Goal: Task Accomplishment & Management: Manage account settings

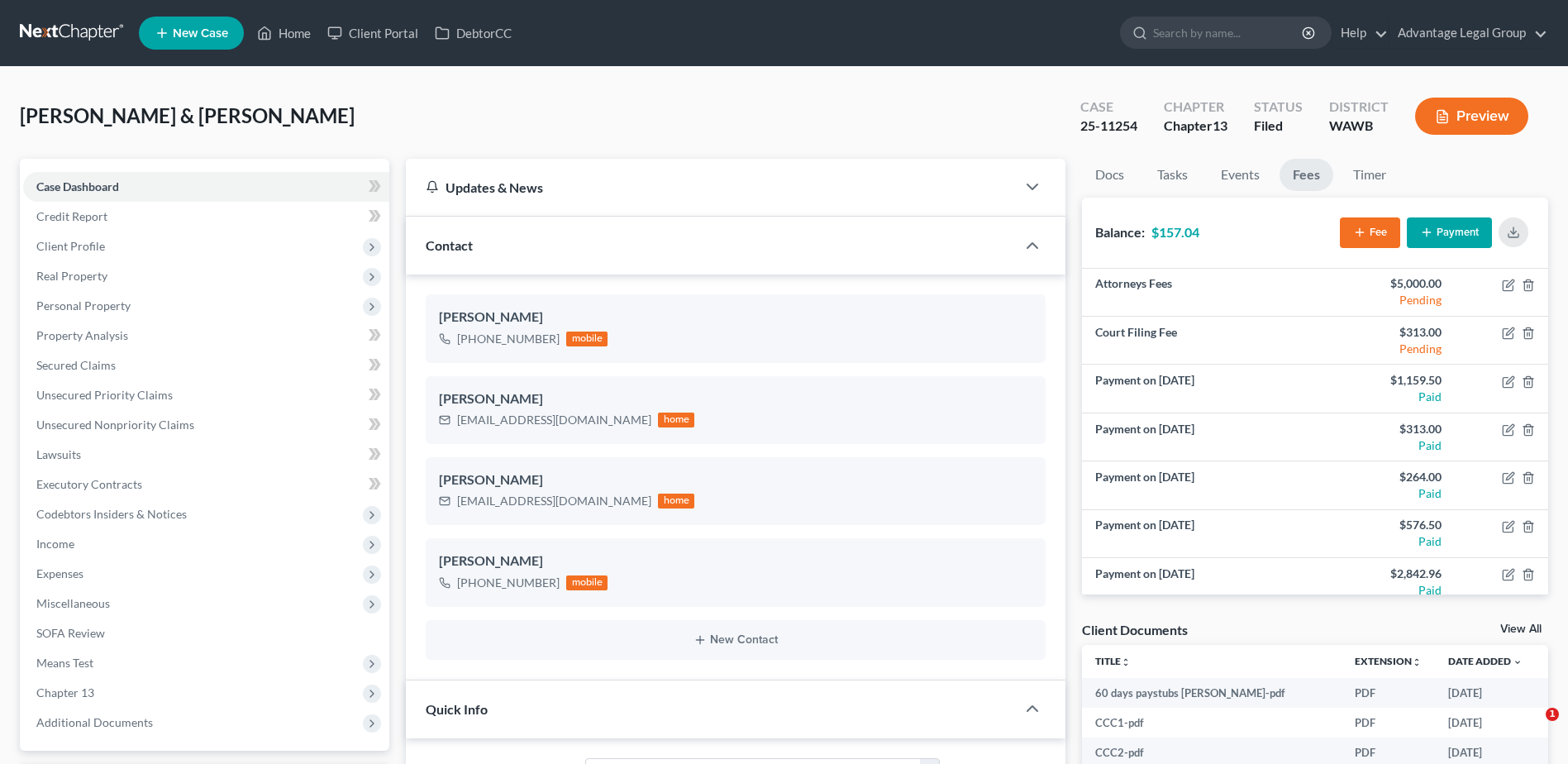
select select "6"
select select "0"
drag, startPoint x: 65, startPoint y: 186, endPoint x: 99, endPoint y: 197, distance: 35.7
click at [65, 186] on span "Case Dashboard" at bounding box center [77, 186] width 83 height 14
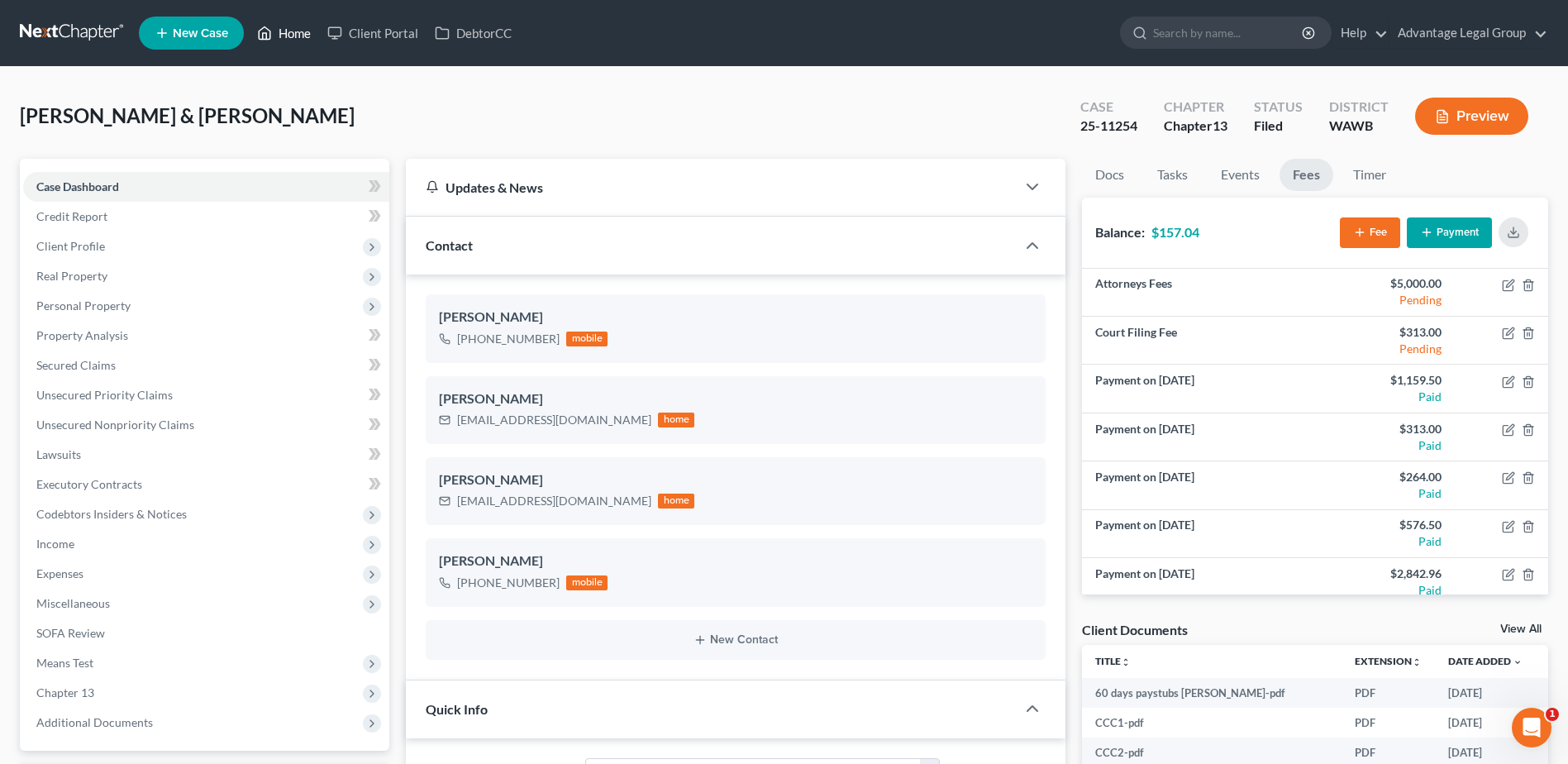
click at [297, 36] on link "Home" at bounding box center [284, 32] width 70 height 29
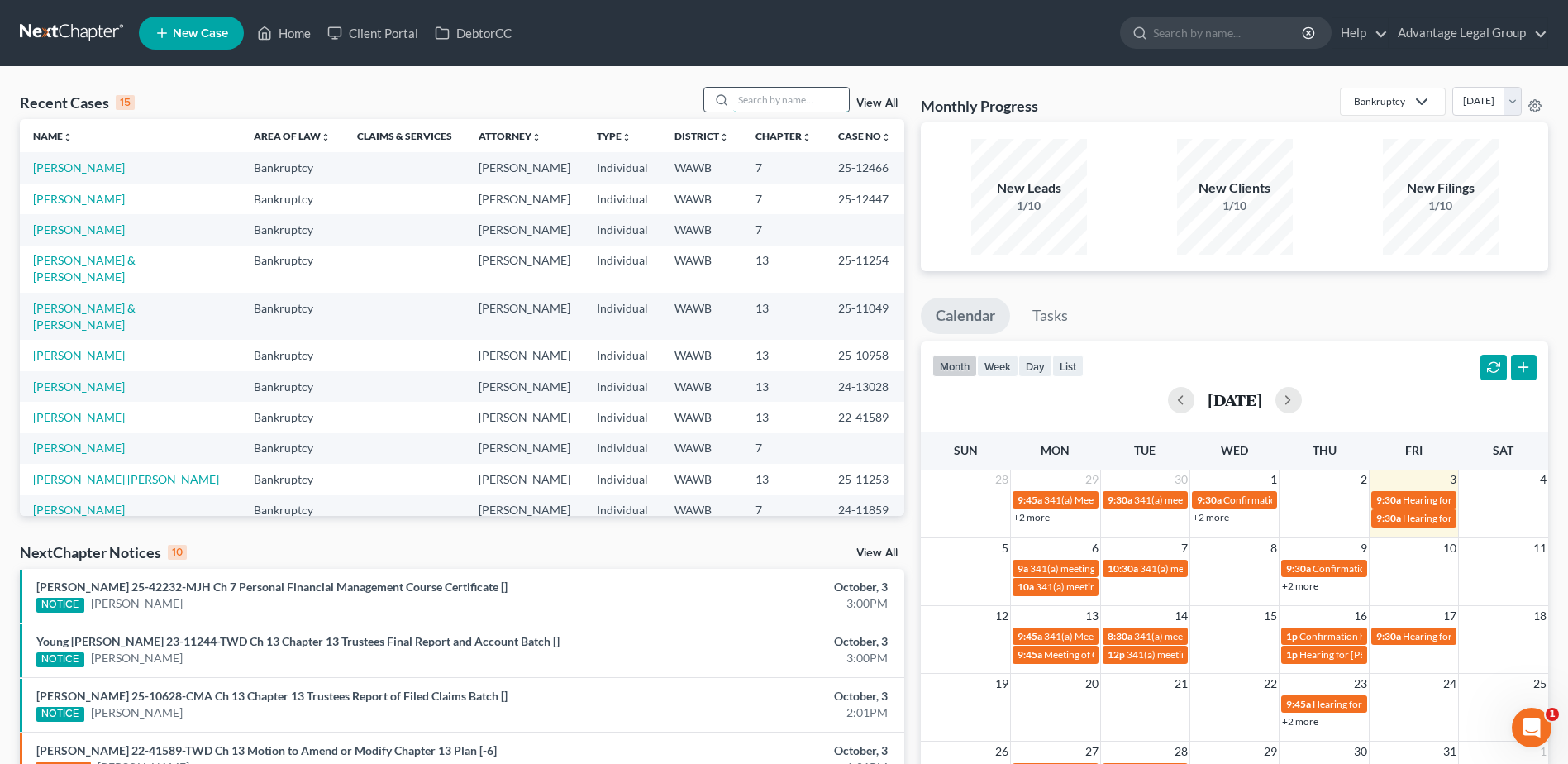
click at [744, 101] on input "search" at bounding box center [792, 99] width 116 height 24
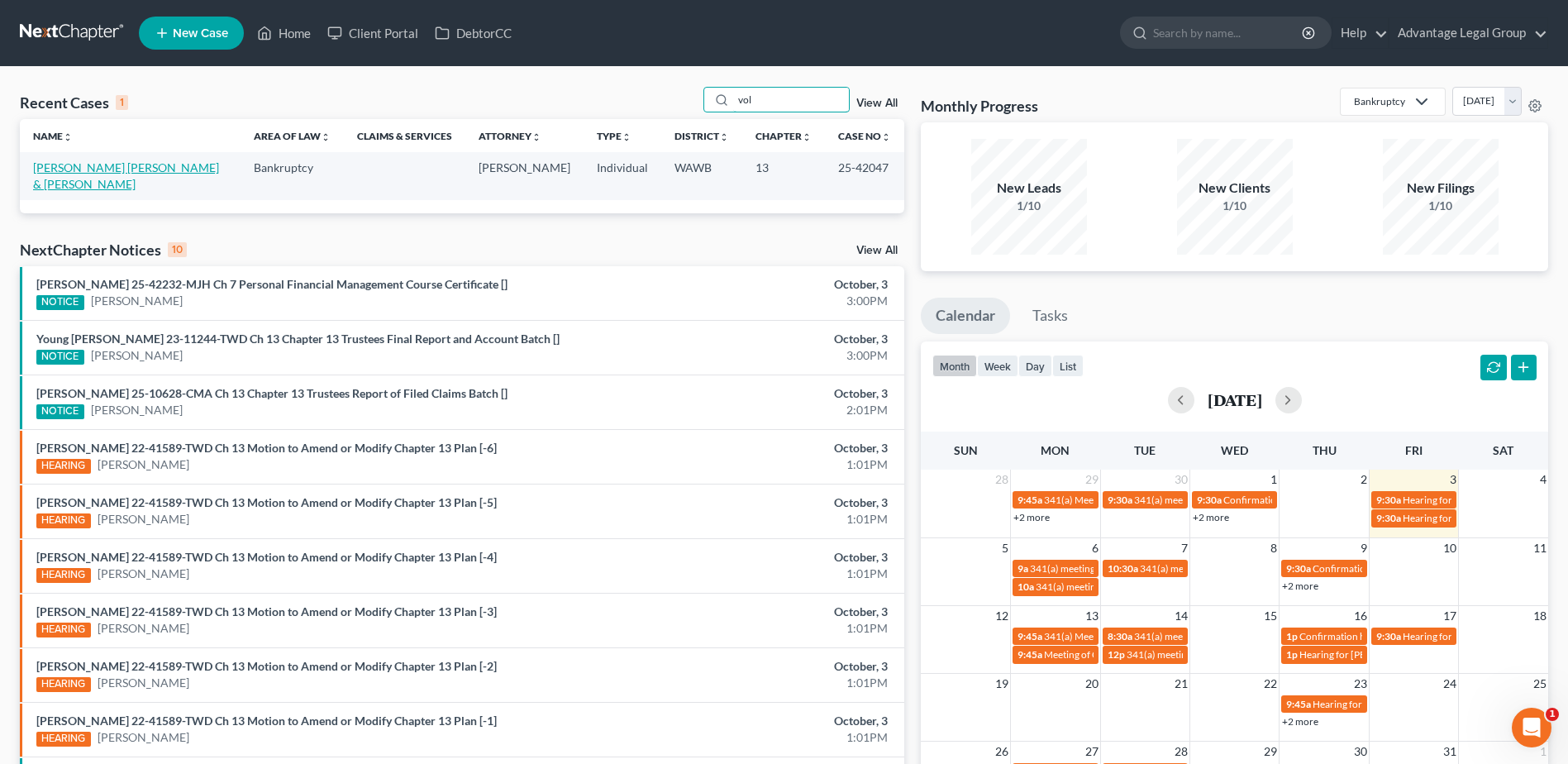
type input "vol"
click at [107, 165] on link "[PERSON_NAME] [PERSON_NAME] & [PERSON_NAME]" at bounding box center [126, 176] width 186 height 30
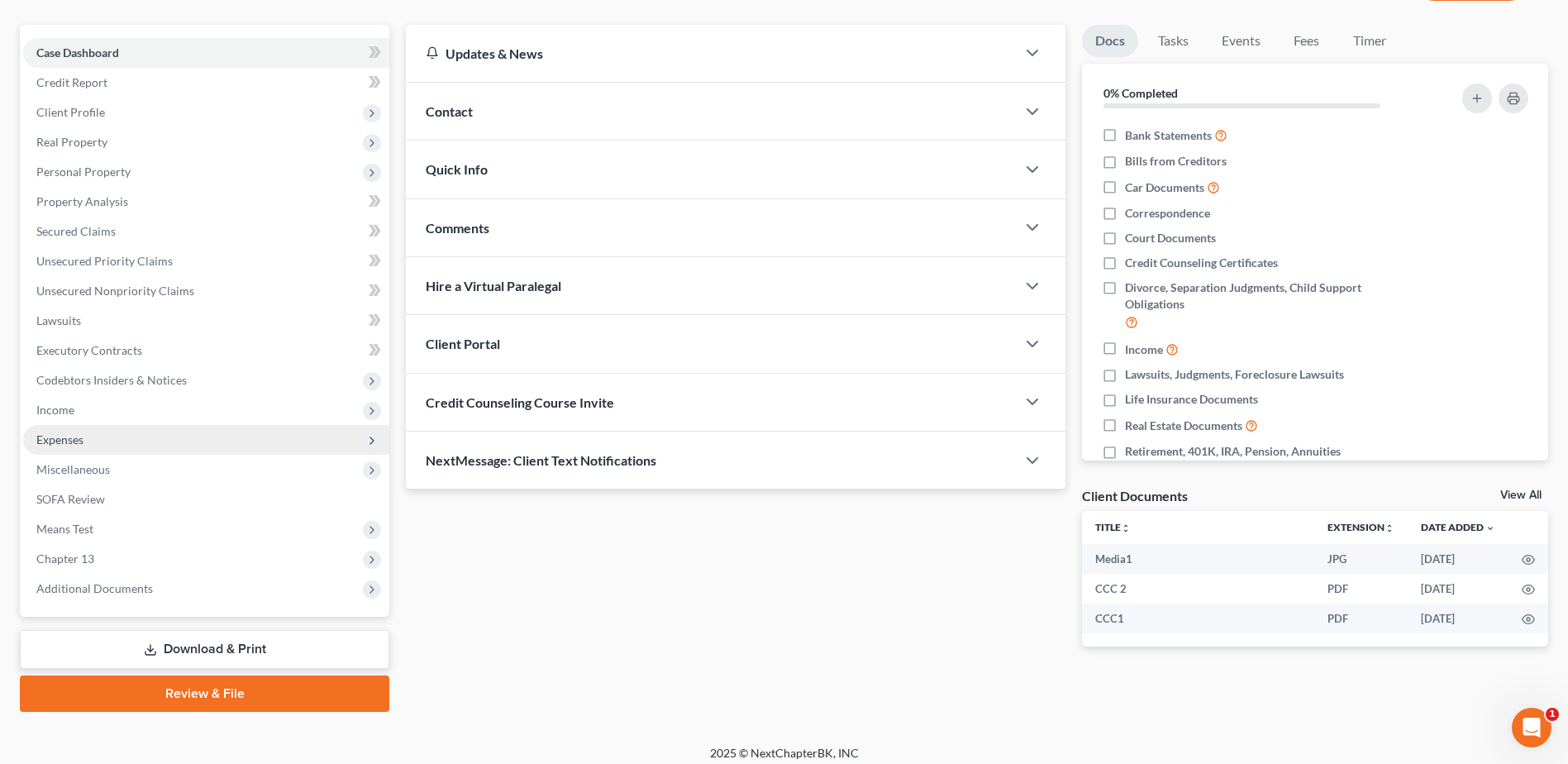
scroll to position [144, 0]
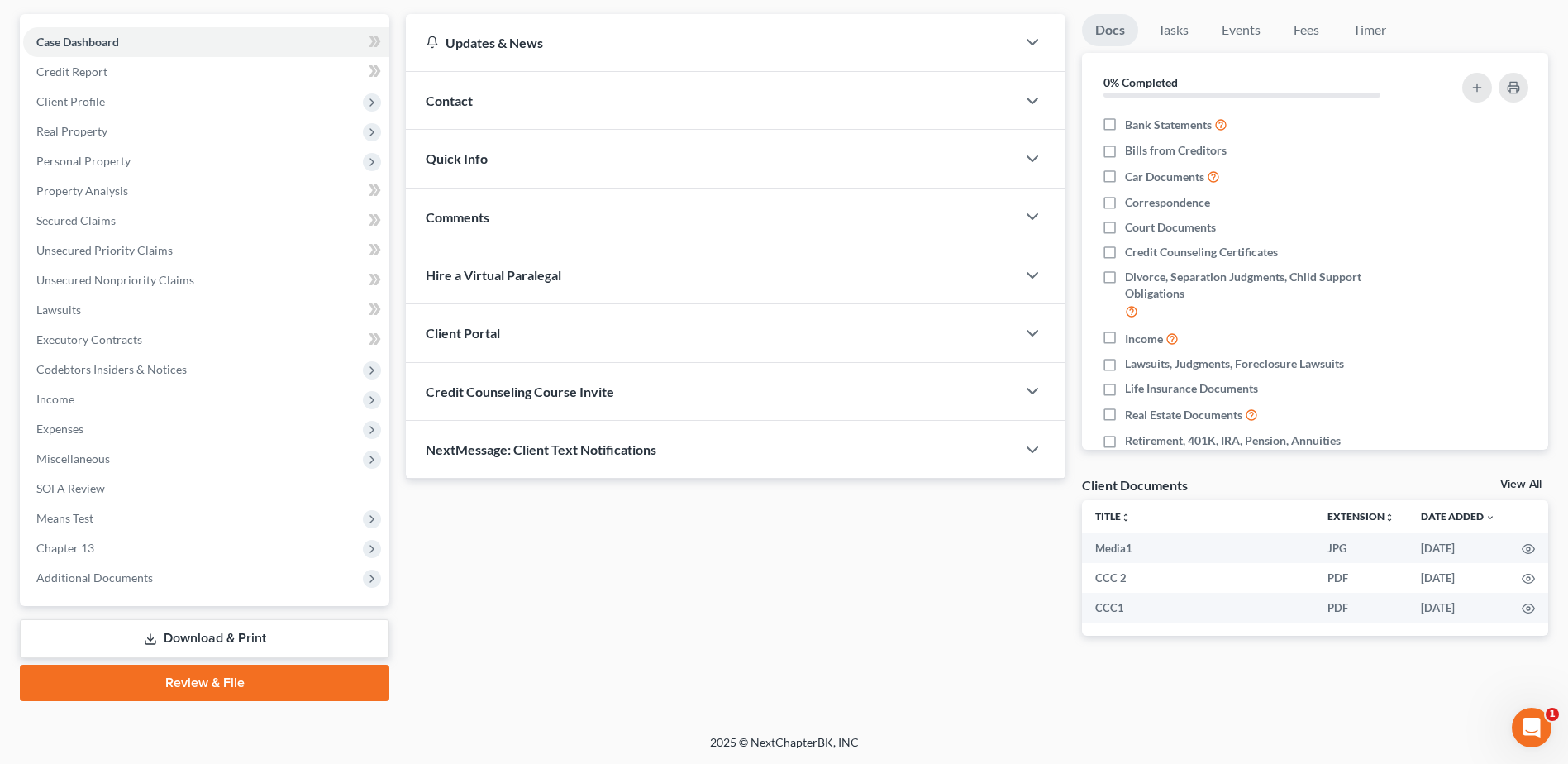
drag, startPoint x: 198, startPoint y: 636, endPoint x: 325, endPoint y: 655, distance: 128.4
click at [198, 636] on link "Download & Print" at bounding box center [204, 638] width 369 height 39
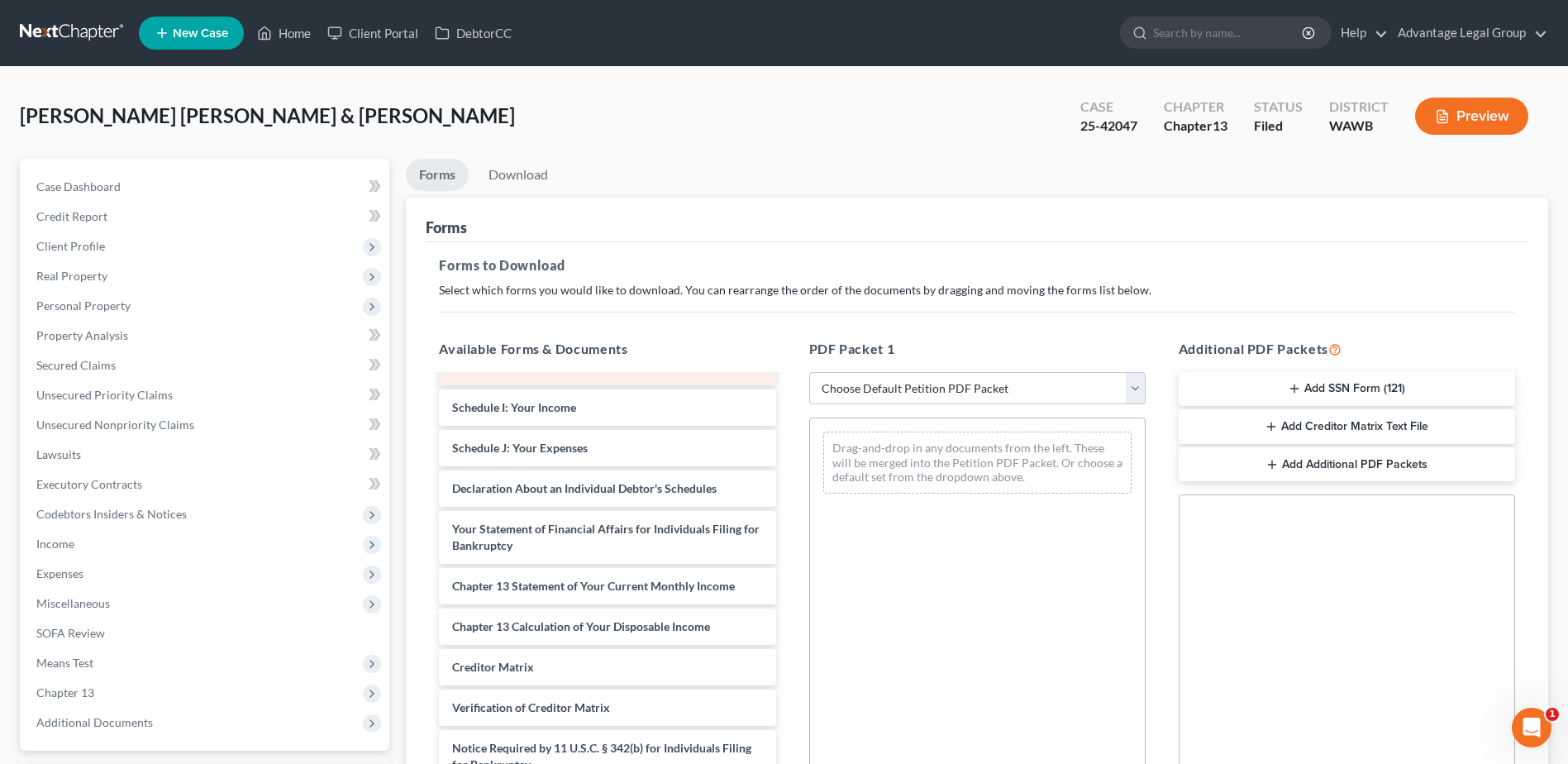
scroll to position [409, 0]
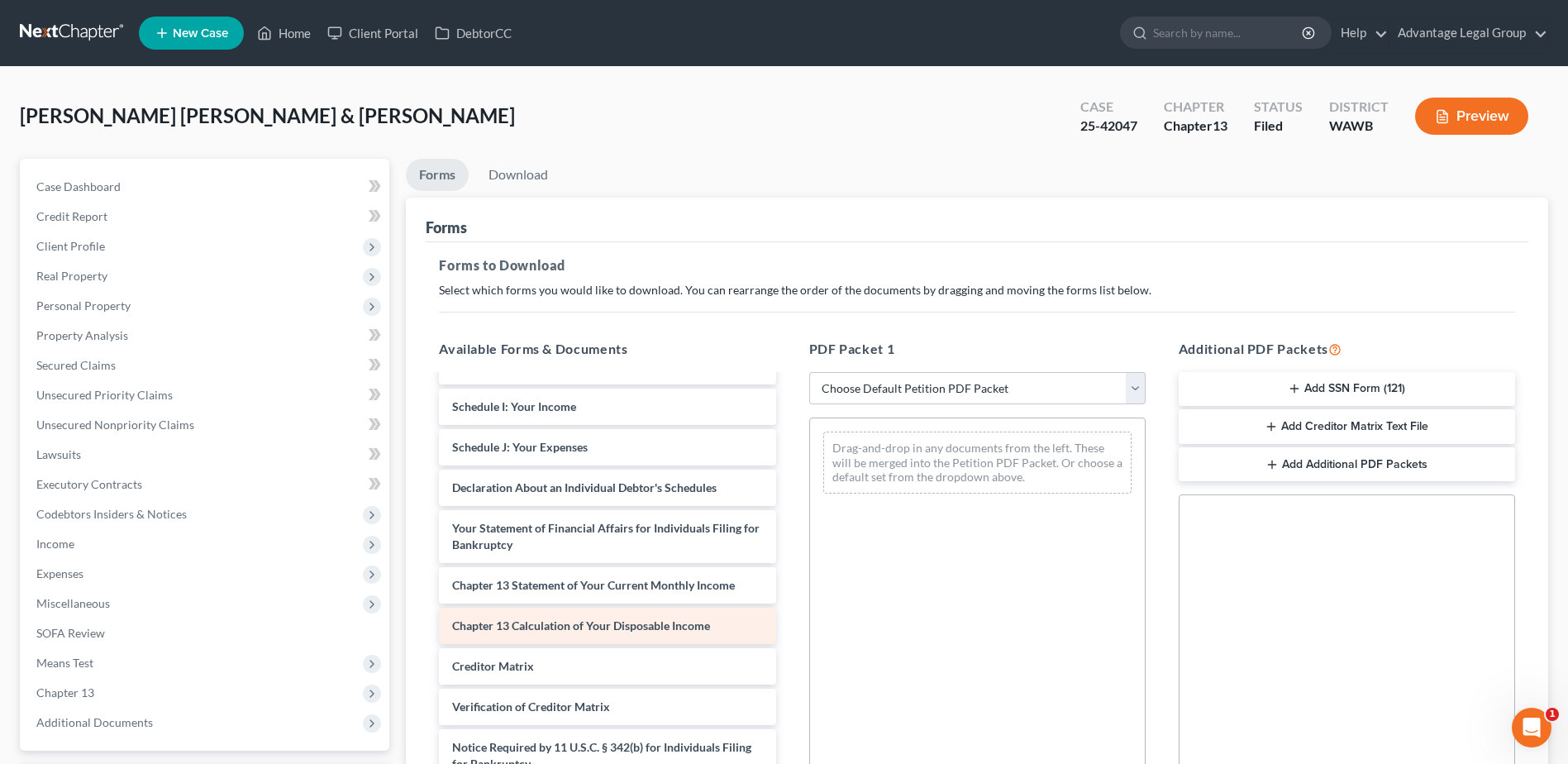
click at [651, 621] on span "Chapter 13 Calculation of Your Disposable Income" at bounding box center [581, 625] width 258 height 14
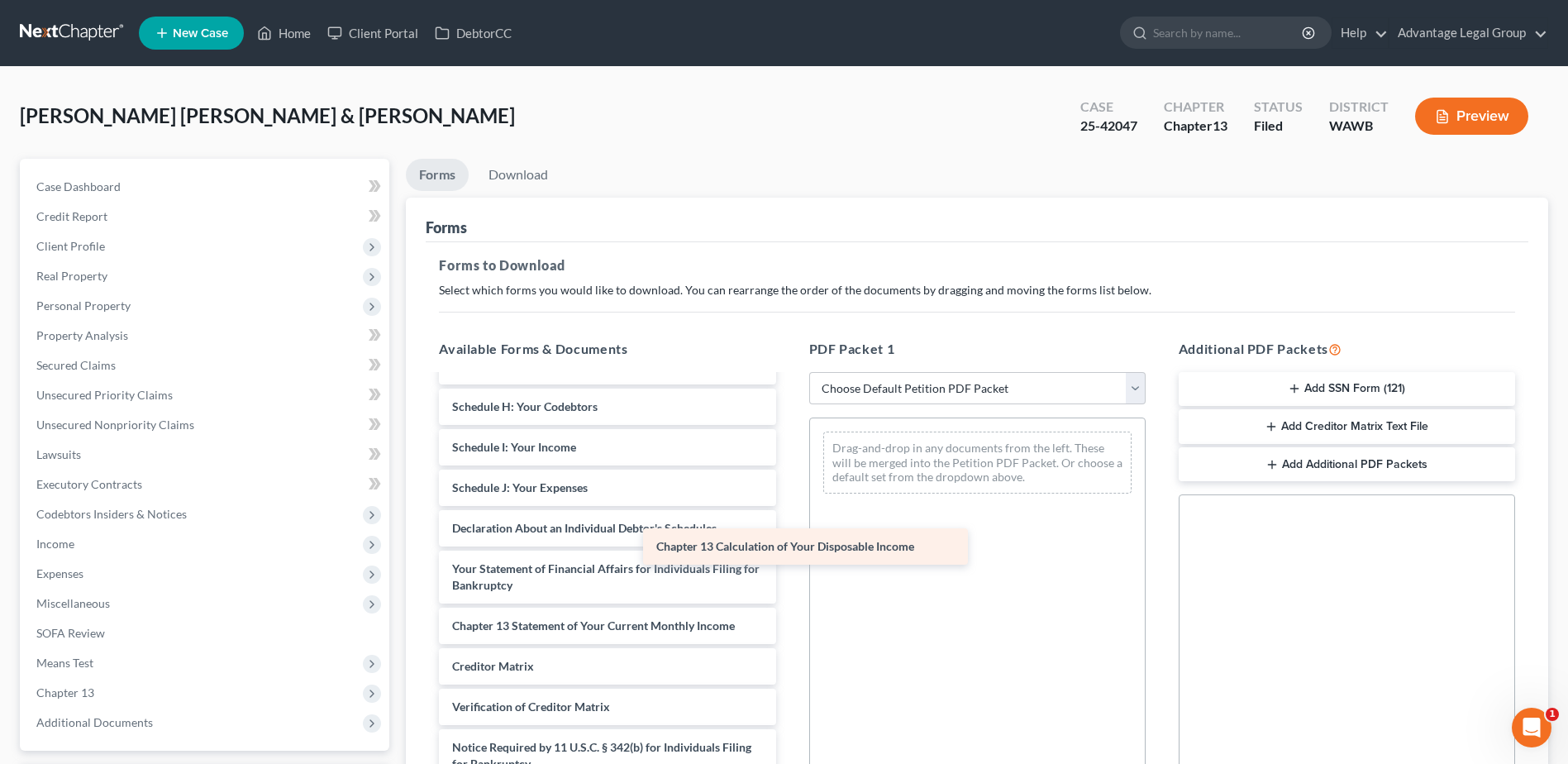
scroll to position [369, 0]
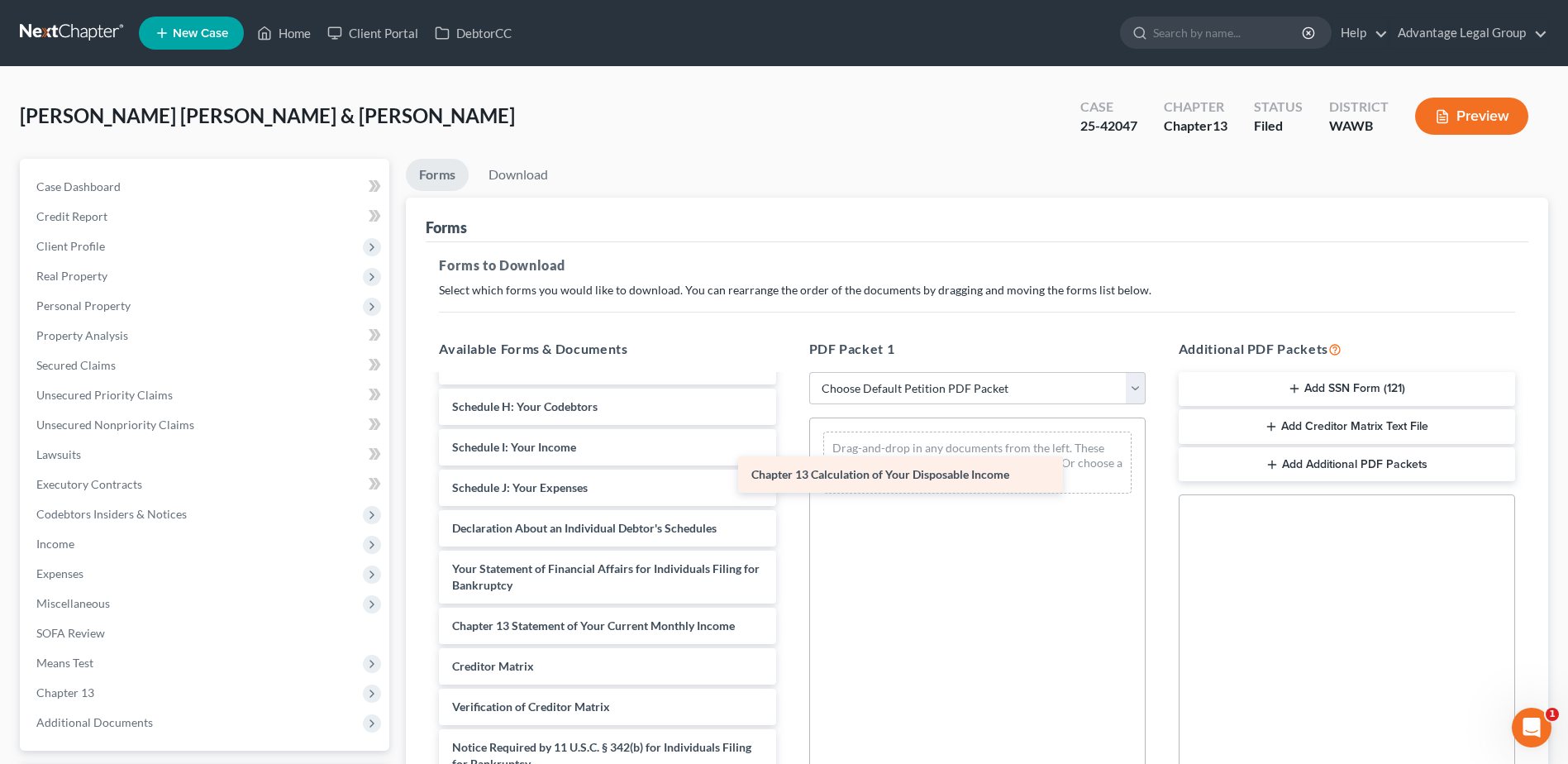
drag, startPoint x: 681, startPoint y: 629, endPoint x: 980, endPoint y: 477, distance: 335.4
click at [789, 477] on div "Chapter 13 Calculation of Your Disposable Income CCC 2 CCC1 Voluntary Petition …" at bounding box center [607, 415] width 363 height 815
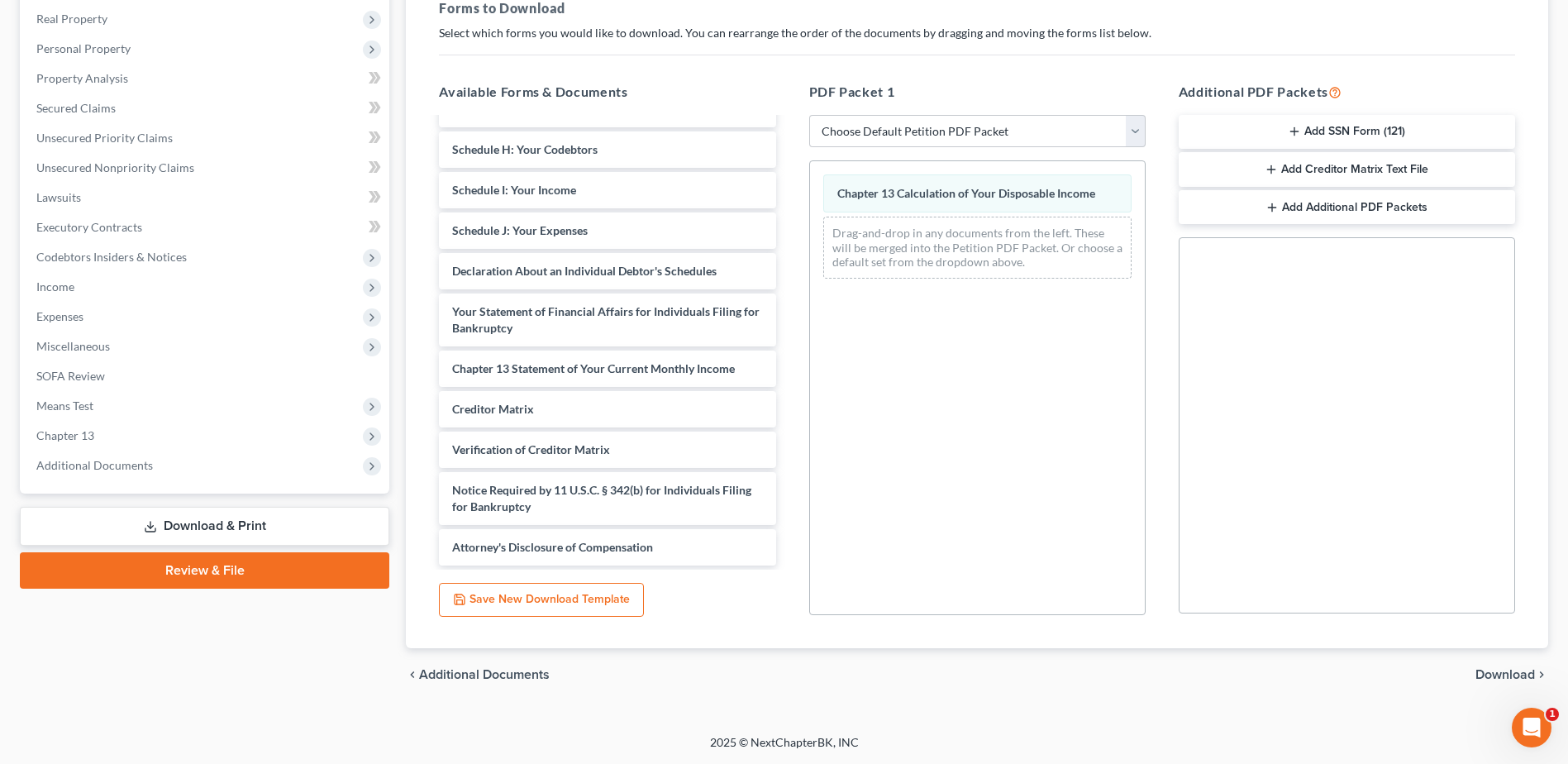
click at [1491, 671] on span "Download" at bounding box center [1505, 675] width 60 height 13
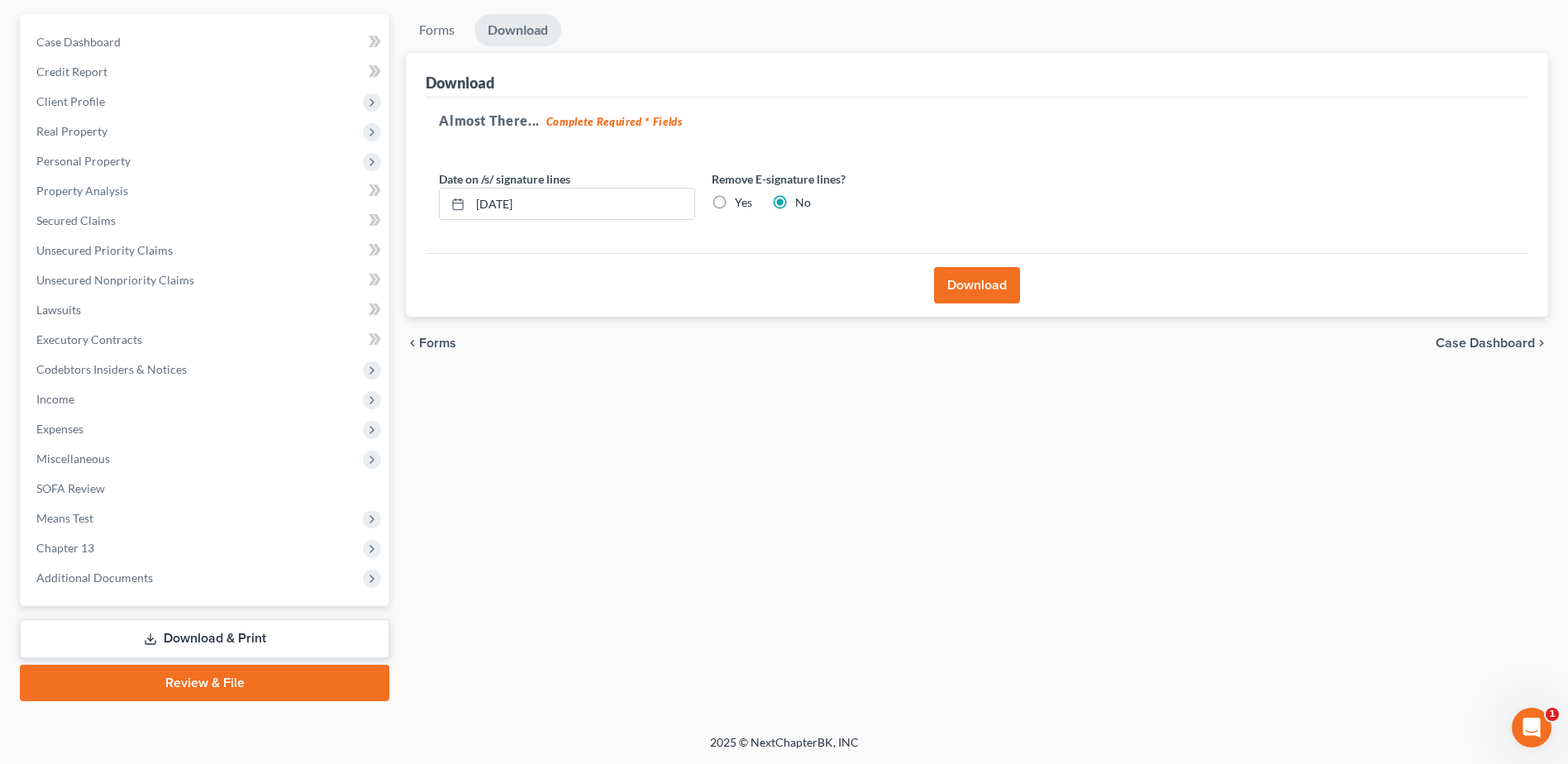
scroll to position [144, 0]
click at [971, 296] on button "Download" at bounding box center [977, 285] width 86 height 36
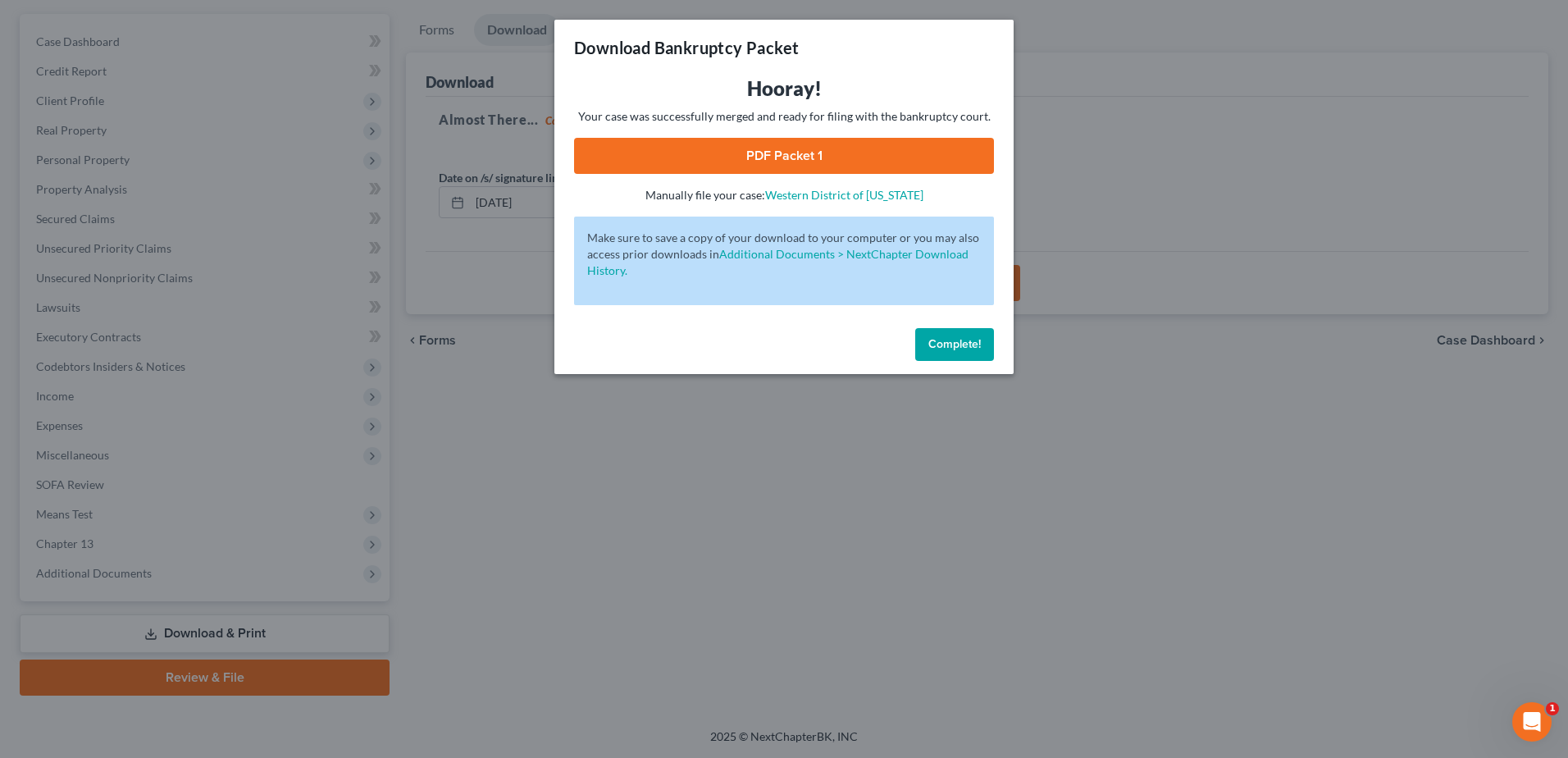
click at [788, 156] on link "PDF Packet 1" at bounding box center [784, 155] width 420 height 36
click at [944, 342] on span "Complete!" at bounding box center [954, 344] width 53 height 14
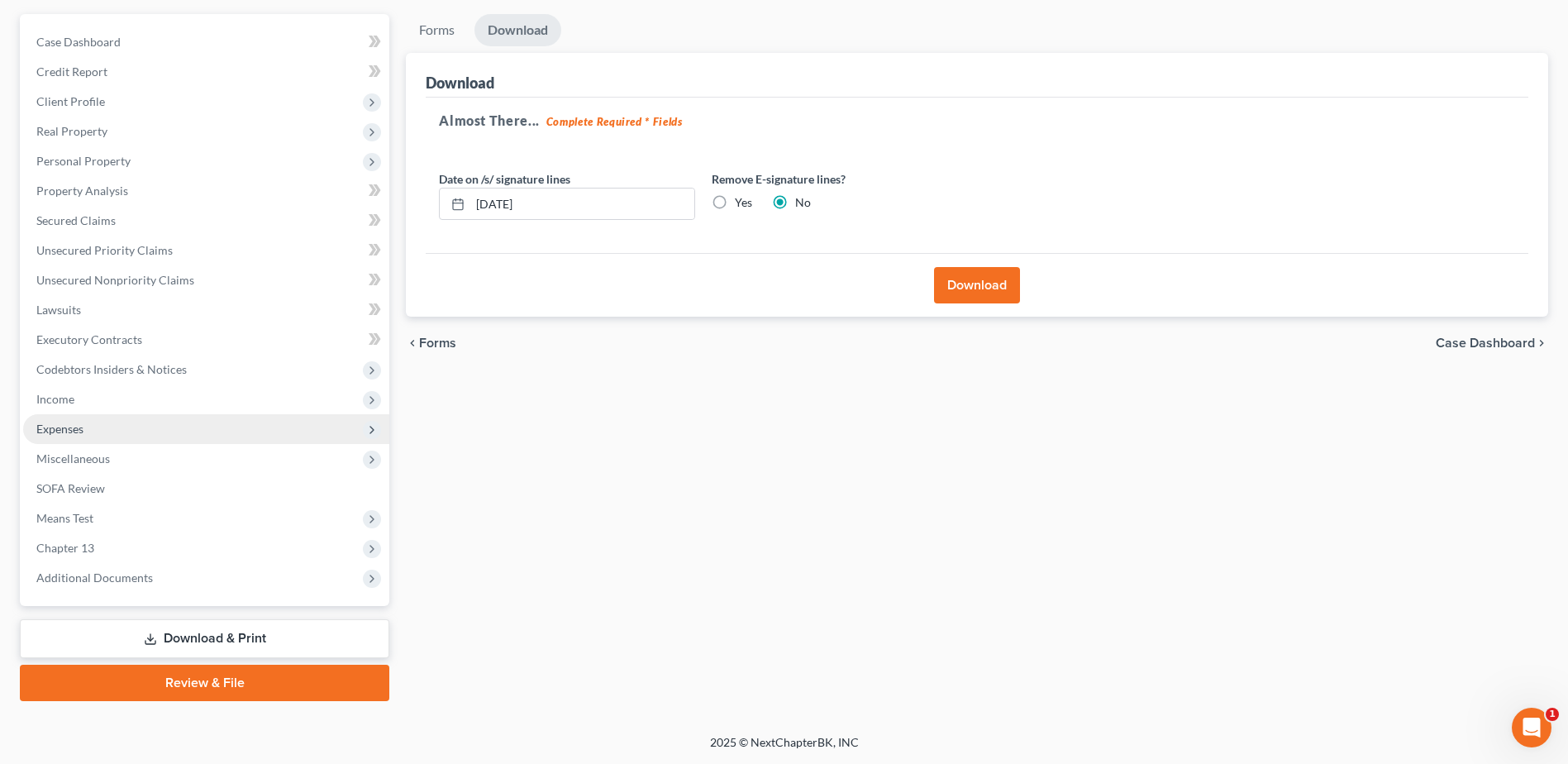
click at [74, 430] on span "Expenses" at bounding box center [60, 428] width 47 height 14
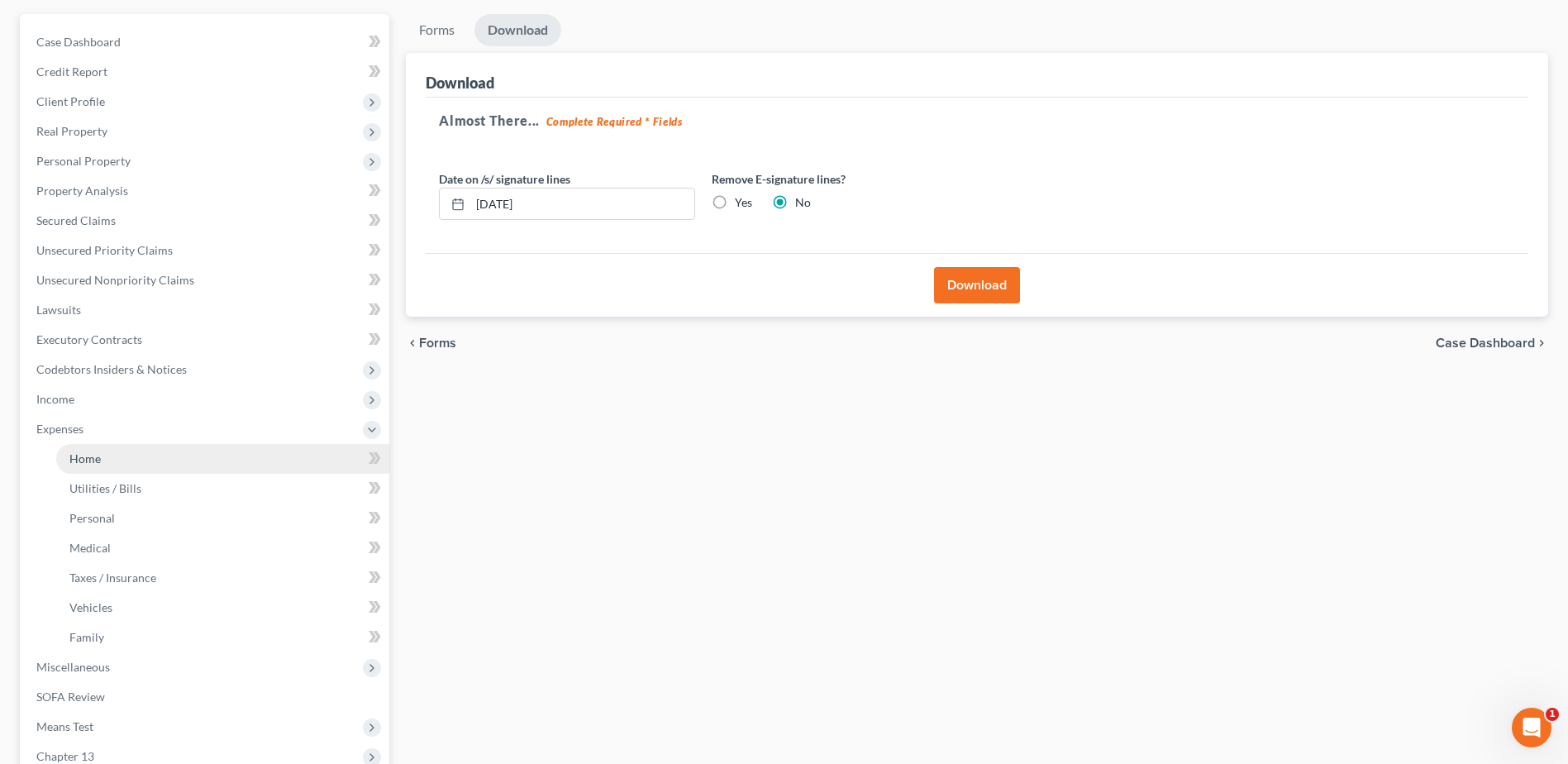
click at [87, 461] on span "Home" at bounding box center [84, 458] width 31 height 14
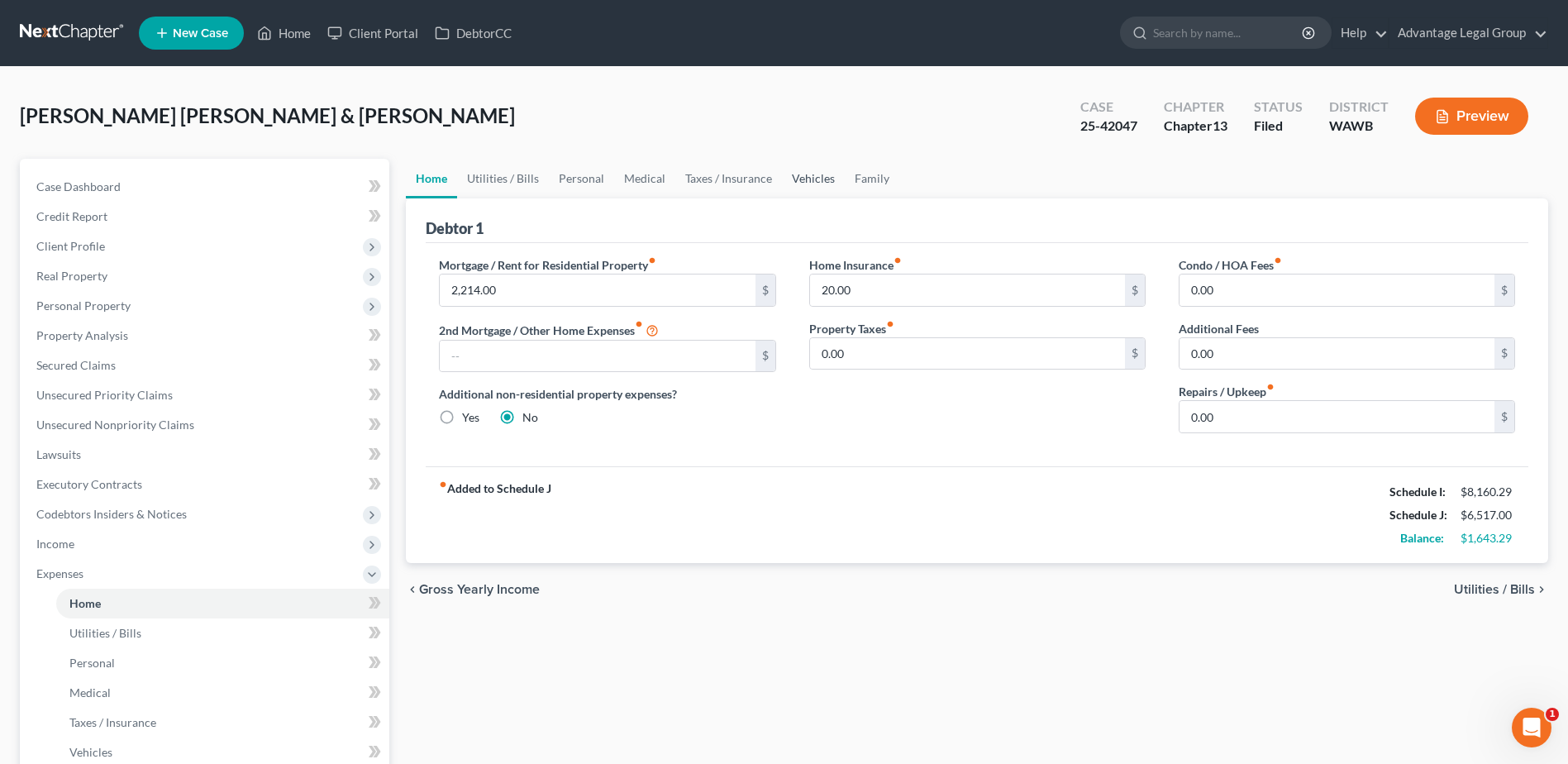
click at [809, 178] on link "Vehicles" at bounding box center [813, 178] width 63 height 40
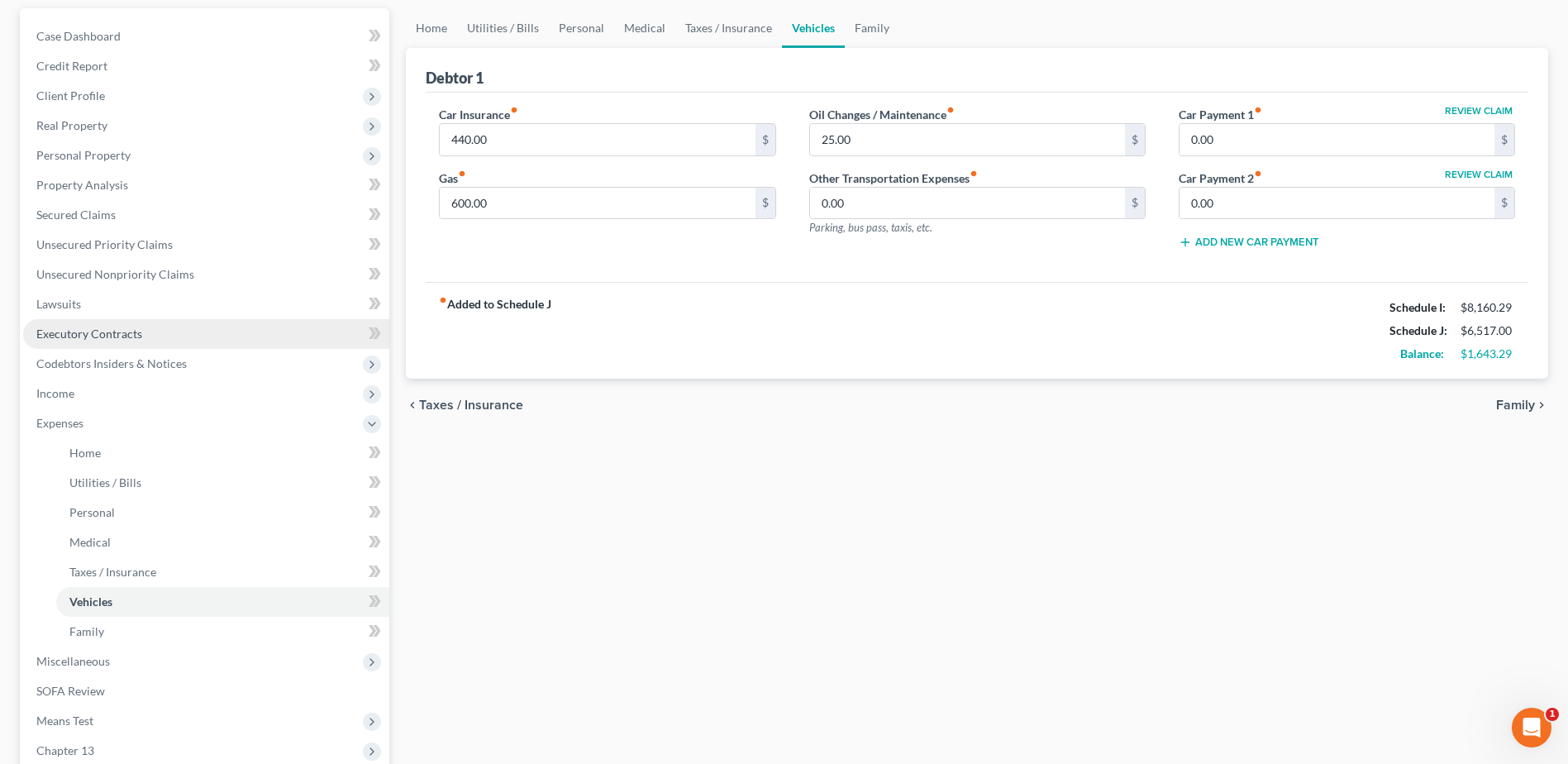
scroll to position [165, 0]
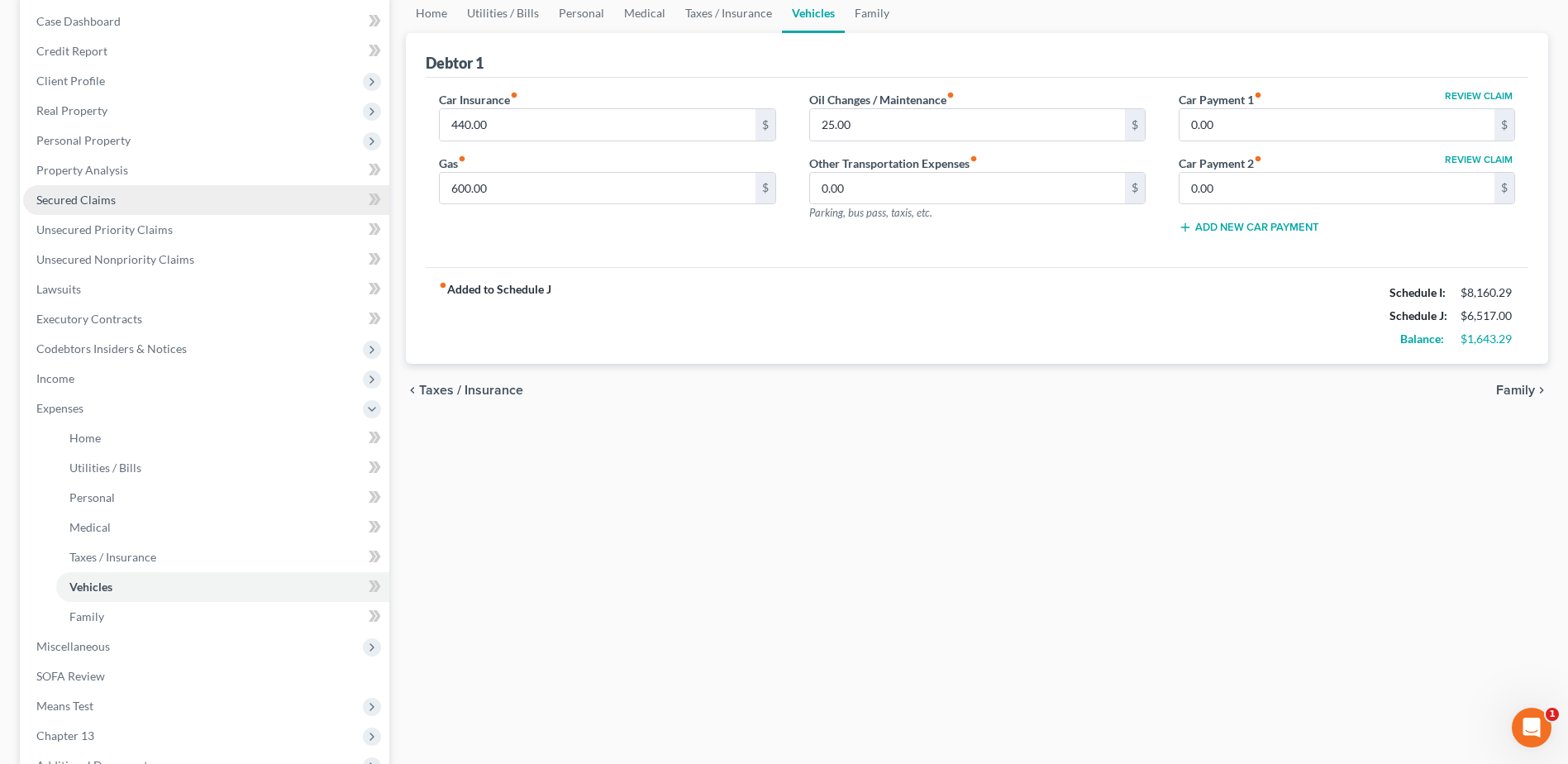
click at [78, 202] on span "Secured Claims" at bounding box center [76, 199] width 80 height 14
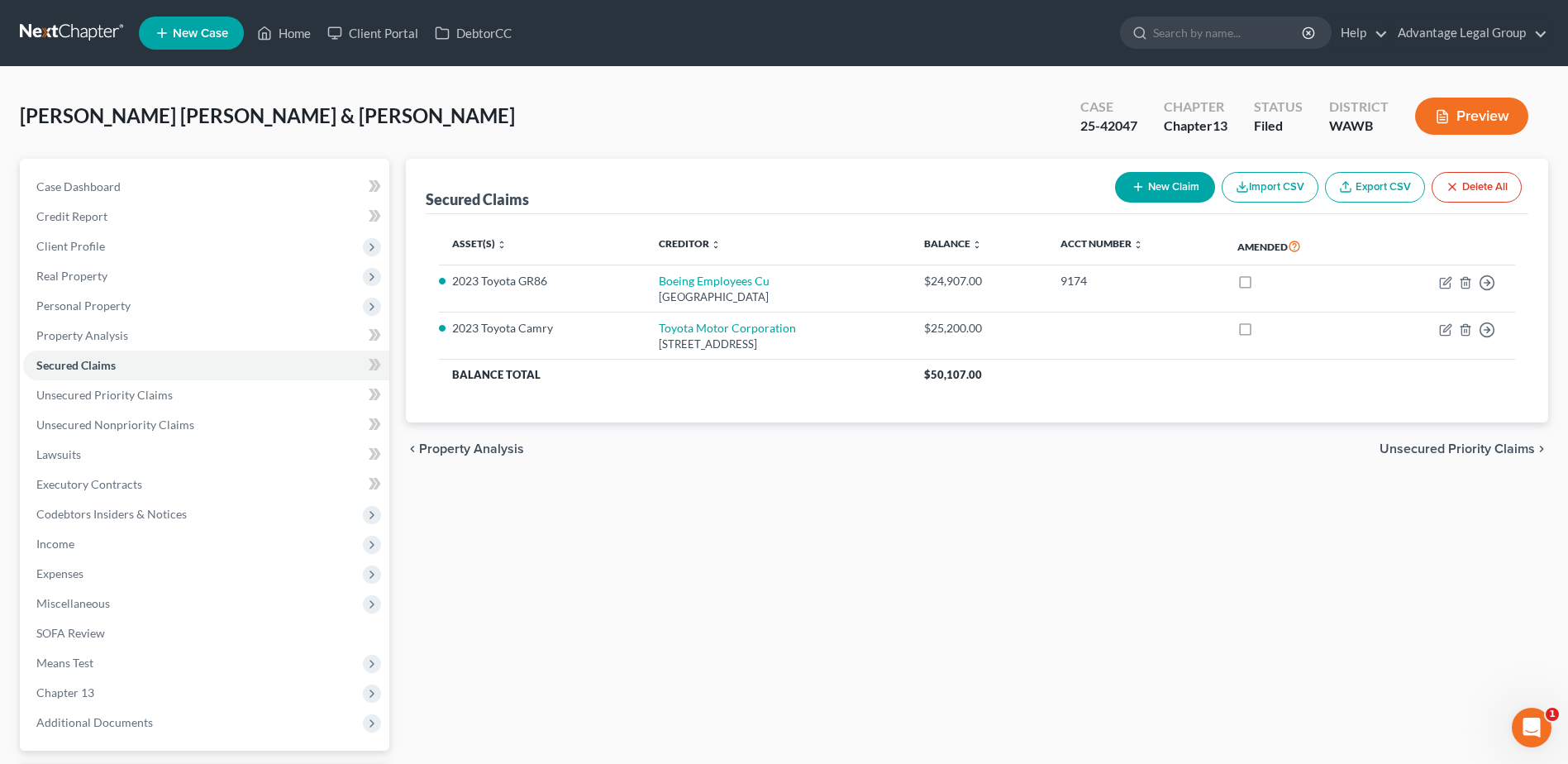
click at [1483, 445] on span "Unsecured Priority Claims" at bounding box center [1458, 449] width 156 height 13
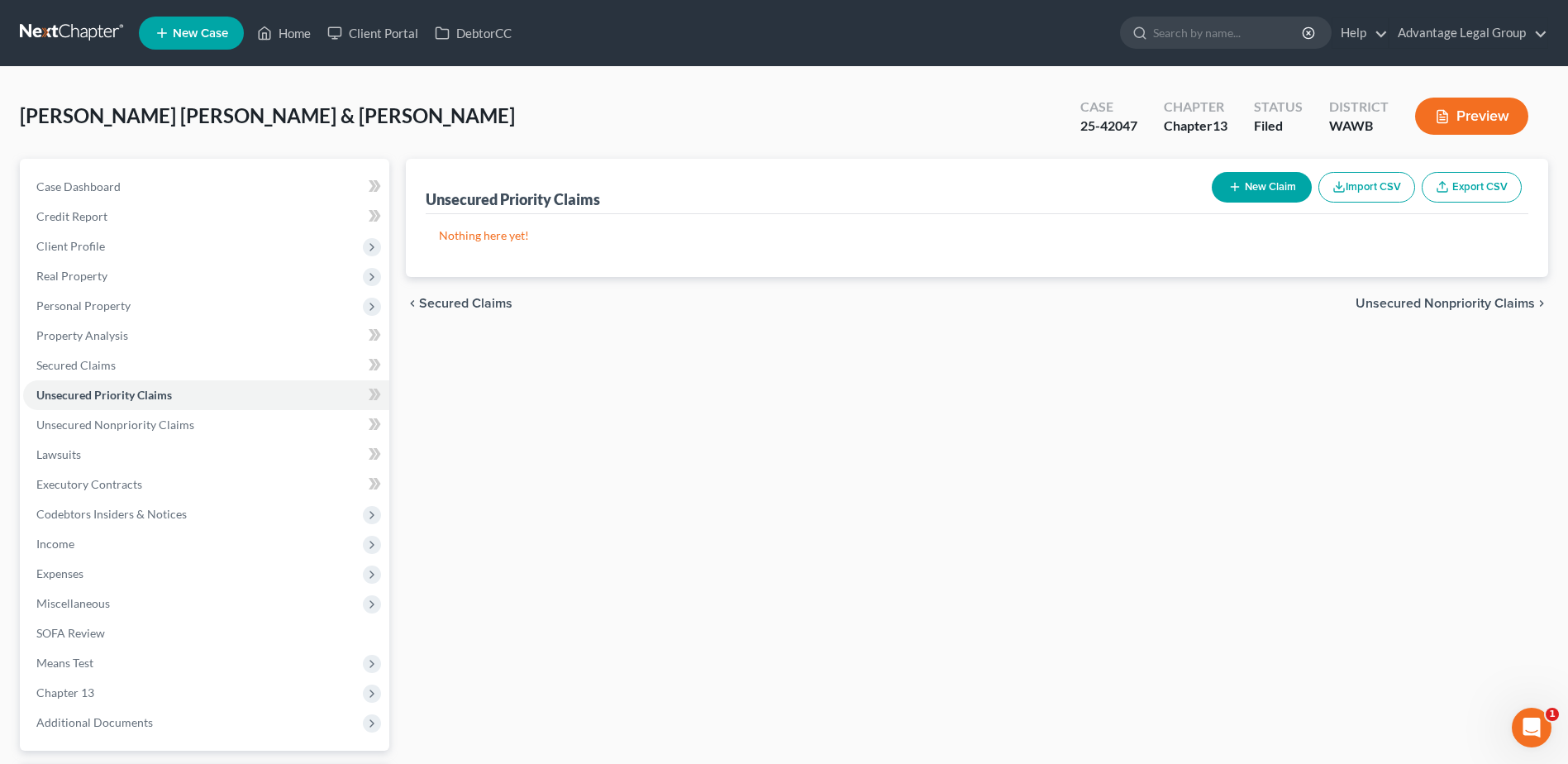
click at [1423, 307] on span "Unsecured Nonpriority Claims" at bounding box center [1446, 304] width 179 height 13
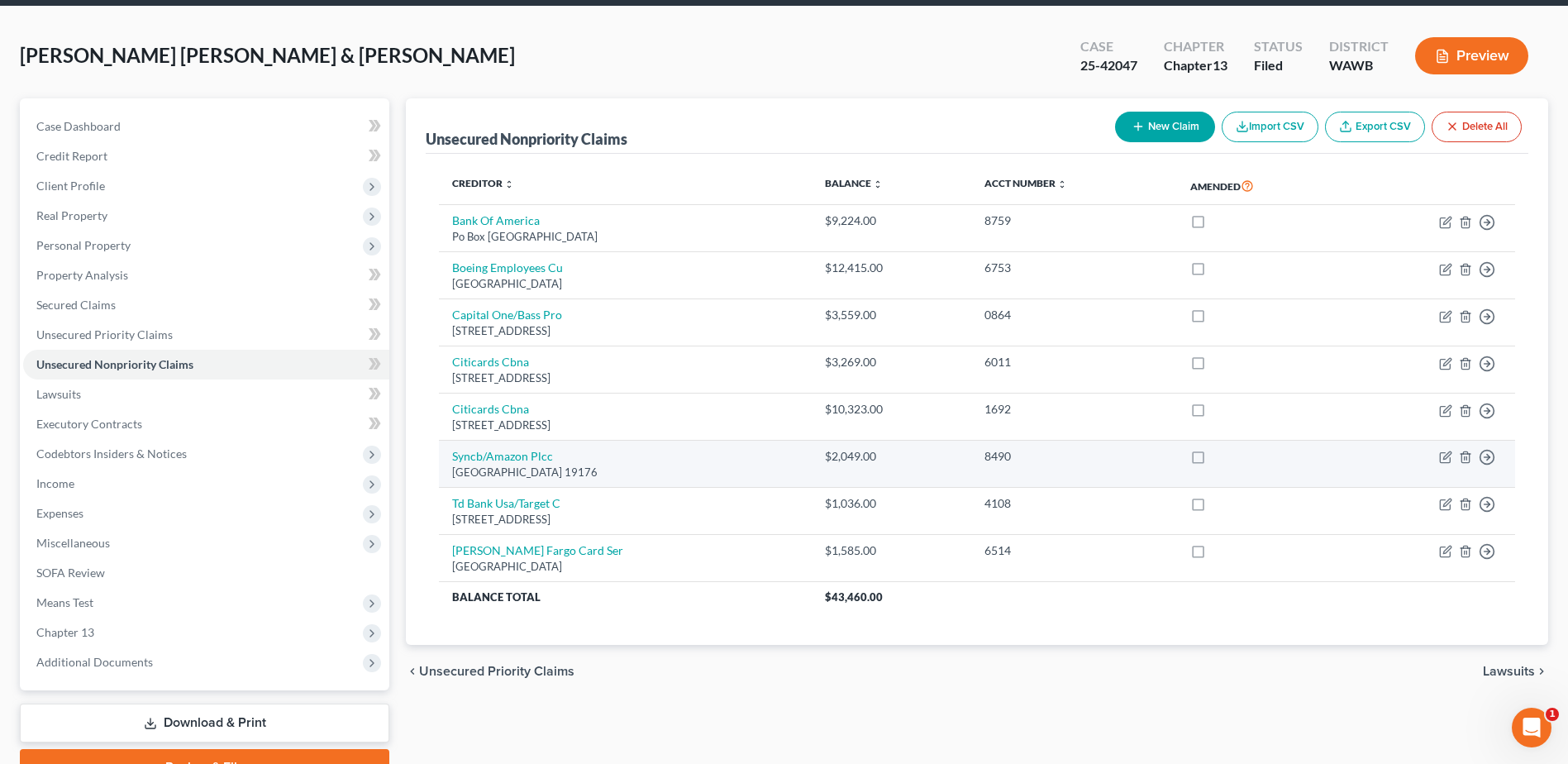
scroll to position [144, 0]
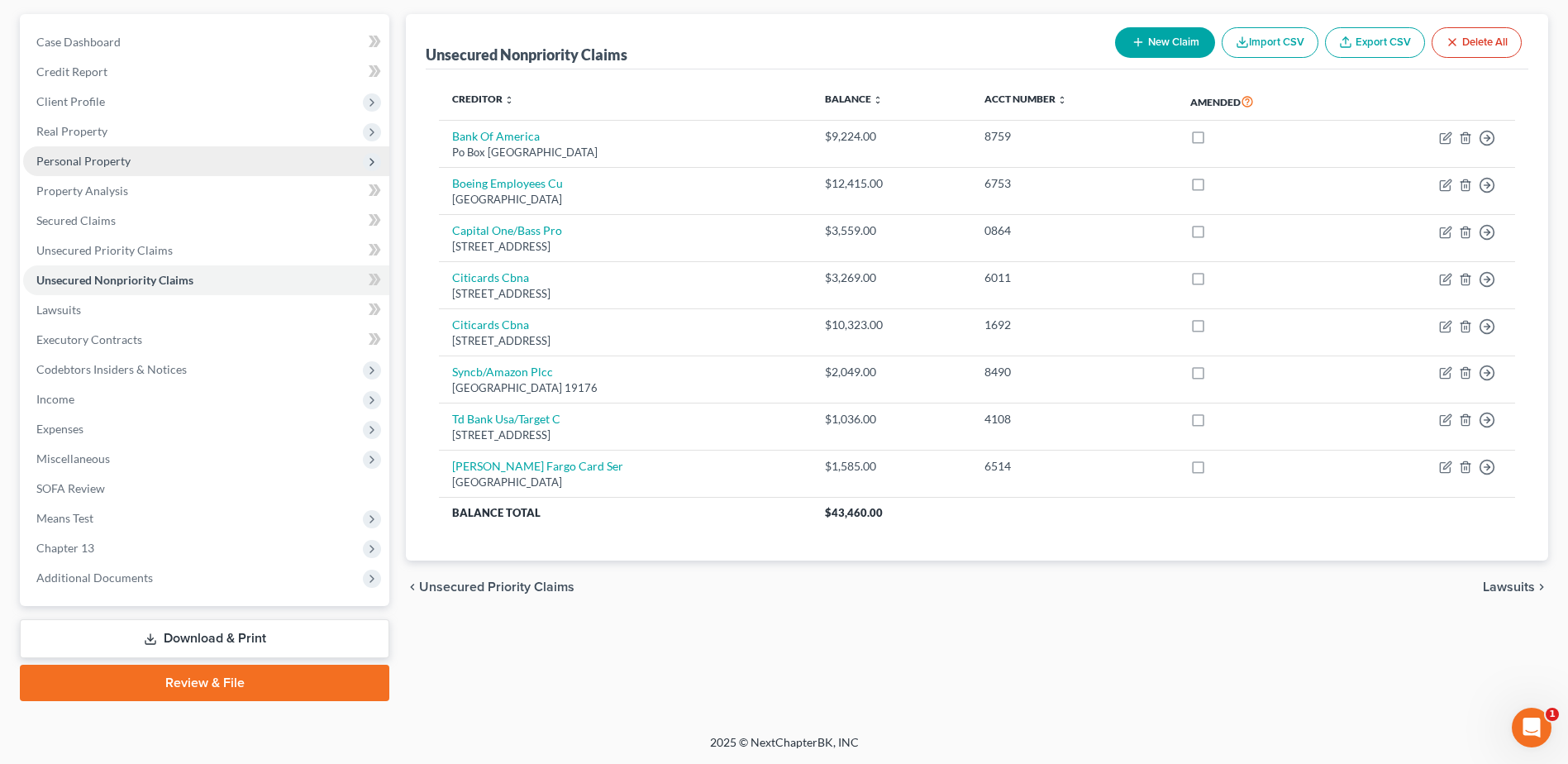
click at [100, 166] on span "Personal Property" at bounding box center [83, 160] width 94 height 14
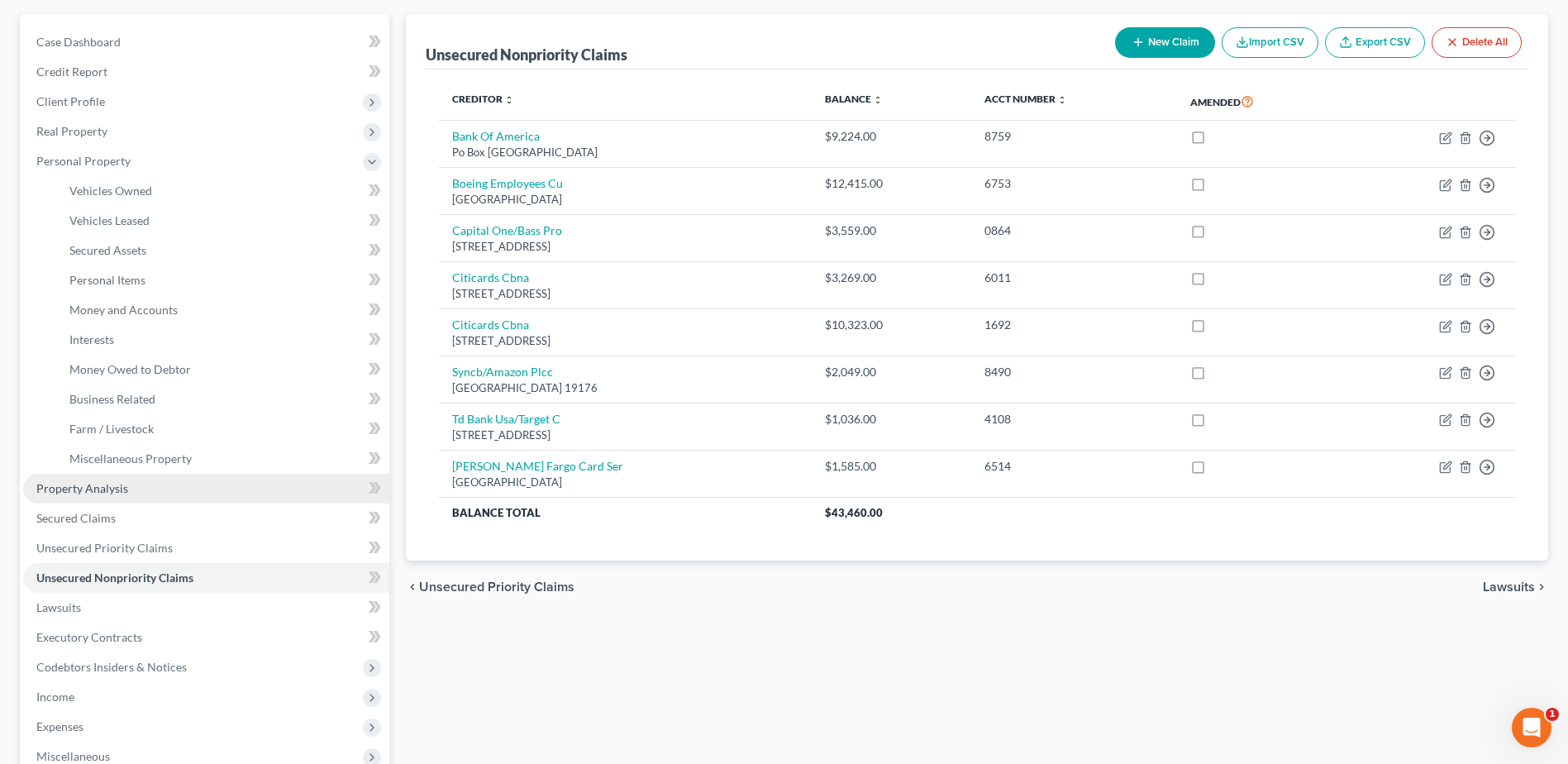
click at [94, 491] on span "Property Analysis" at bounding box center [82, 488] width 92 height 14
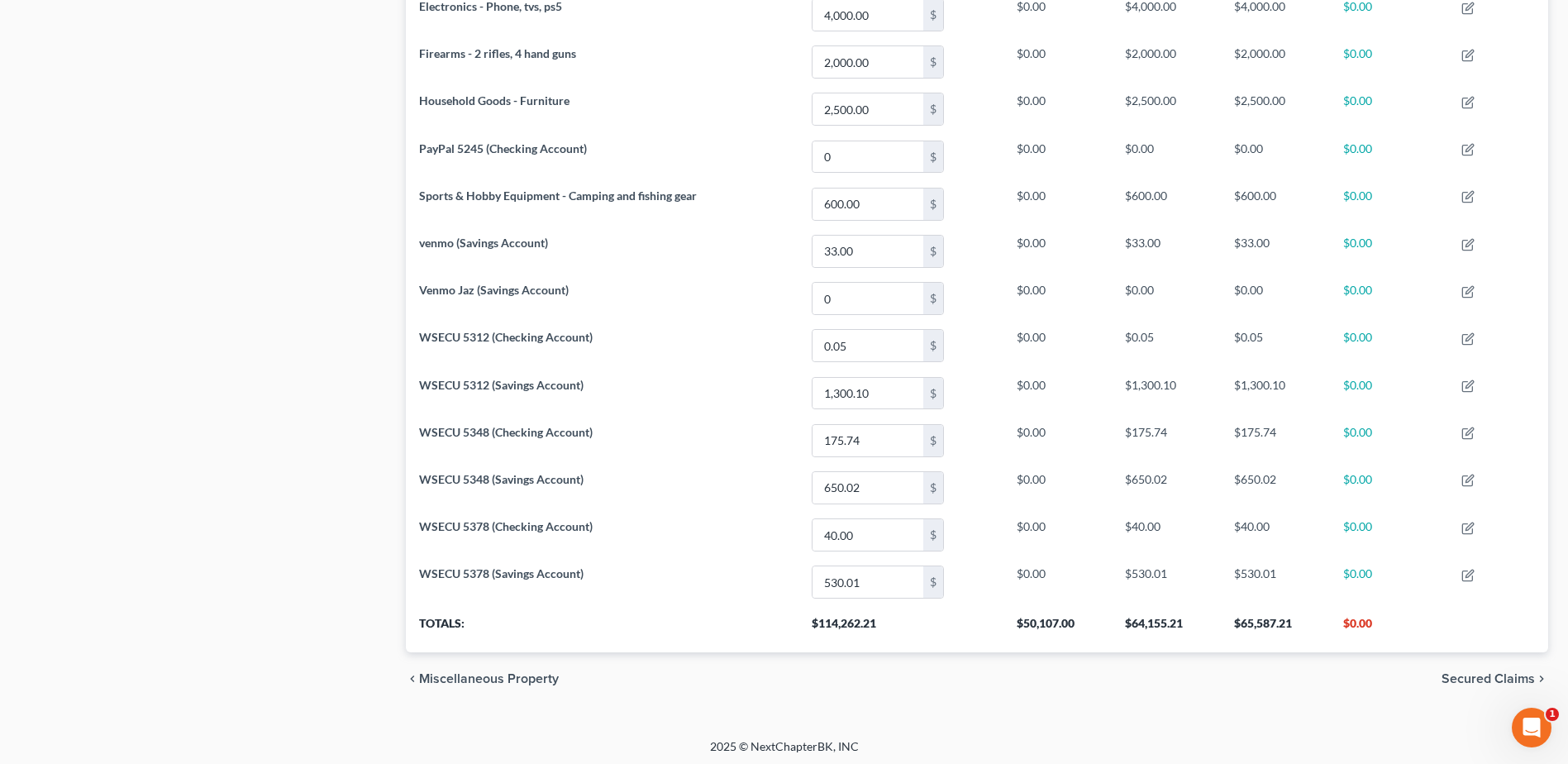
scroll to position [1060, 0]
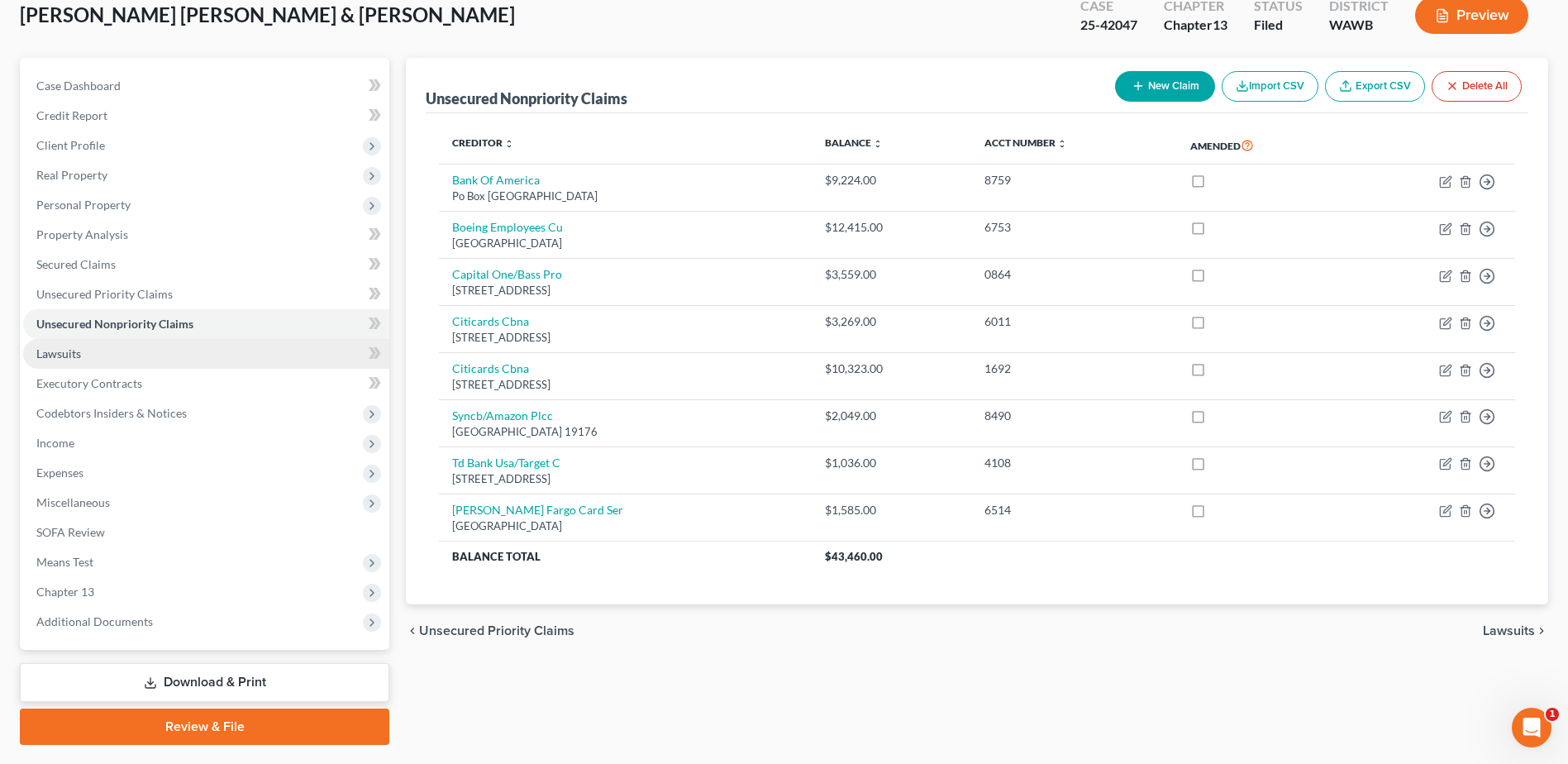
scroll to position [144, 0]
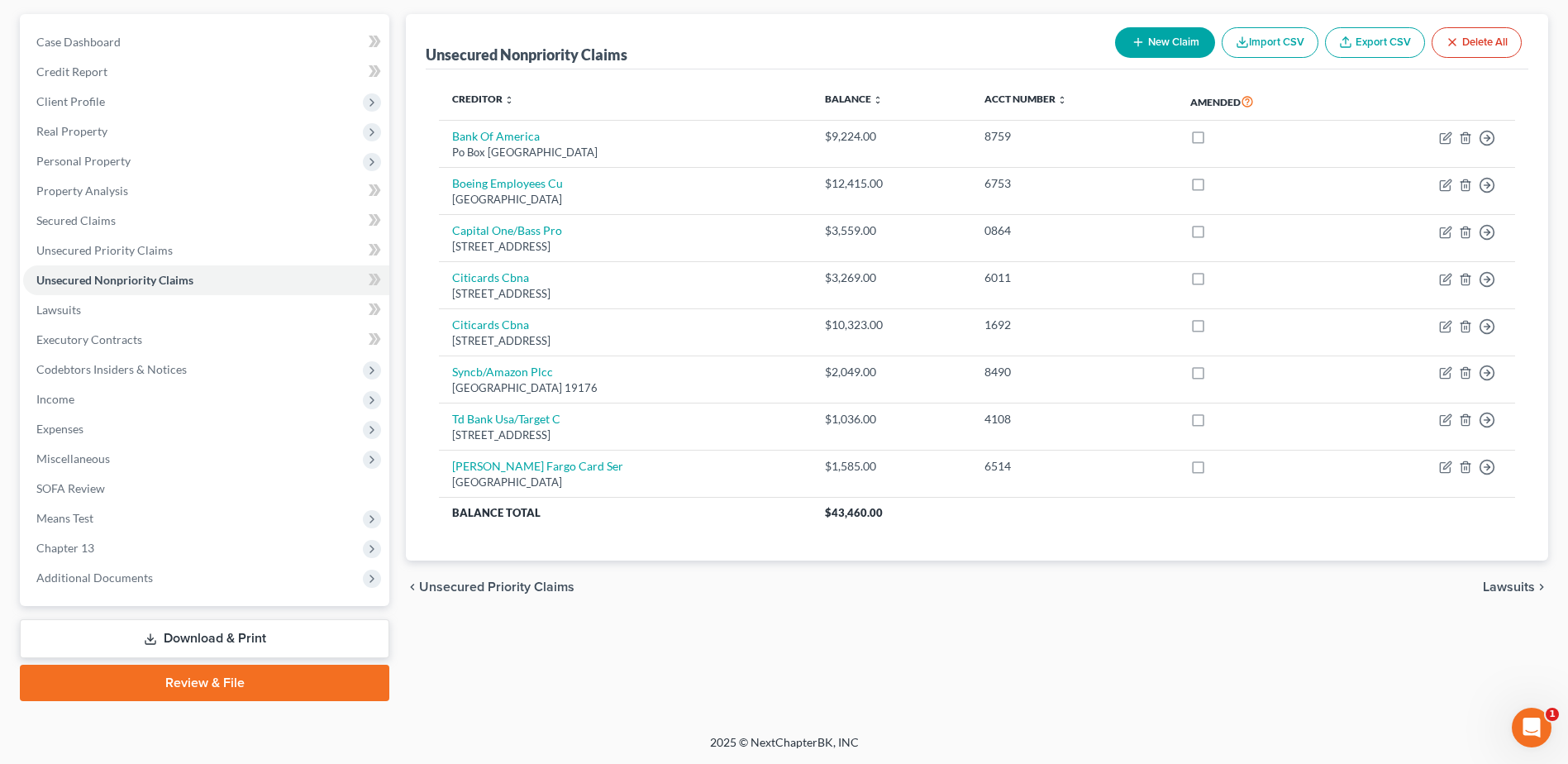
drag, startPoint x: 223, startPoint y: 645, endPoint x: 275, endPoint y: 642, distance: 52.1
click at [223, 645] on link "Download & Print" at bounding box center [204, 638] width 369 height 39
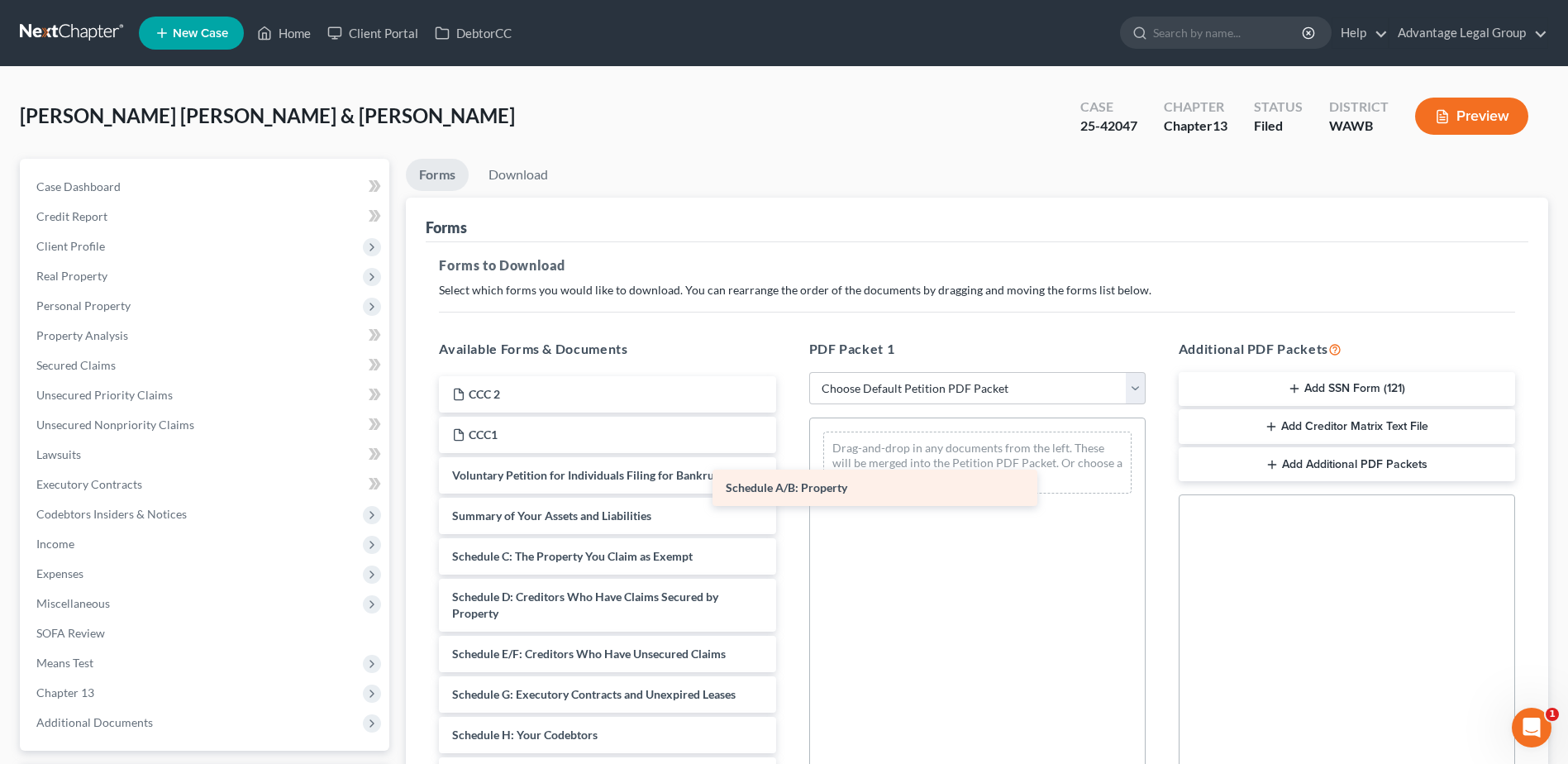
drag, startPoint x: 595, startPoint y: 549, endPoint x: 918, endPoint y: 458, distance: 335.6
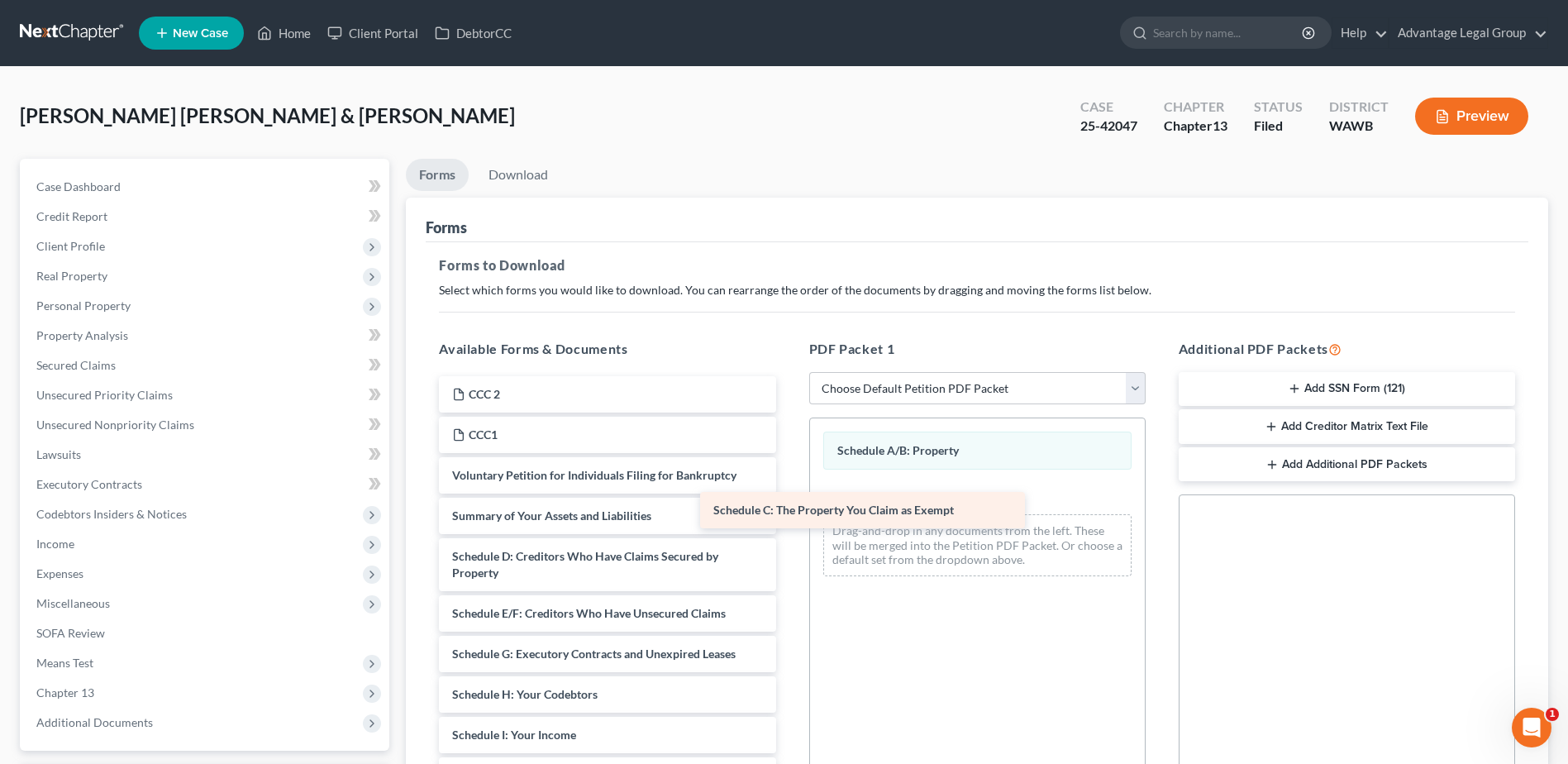
drag, startPoint x: 588, startPoint y: 562, endPoint x: 938, endPoint y: 510, distance: 353.8
click at [789, 512] on div "Schedule C: The Property You Claim as Exempt CCC 2 CCC1 Voluntary Petition for …" at bounding box center [607, 763] width 363 height 774
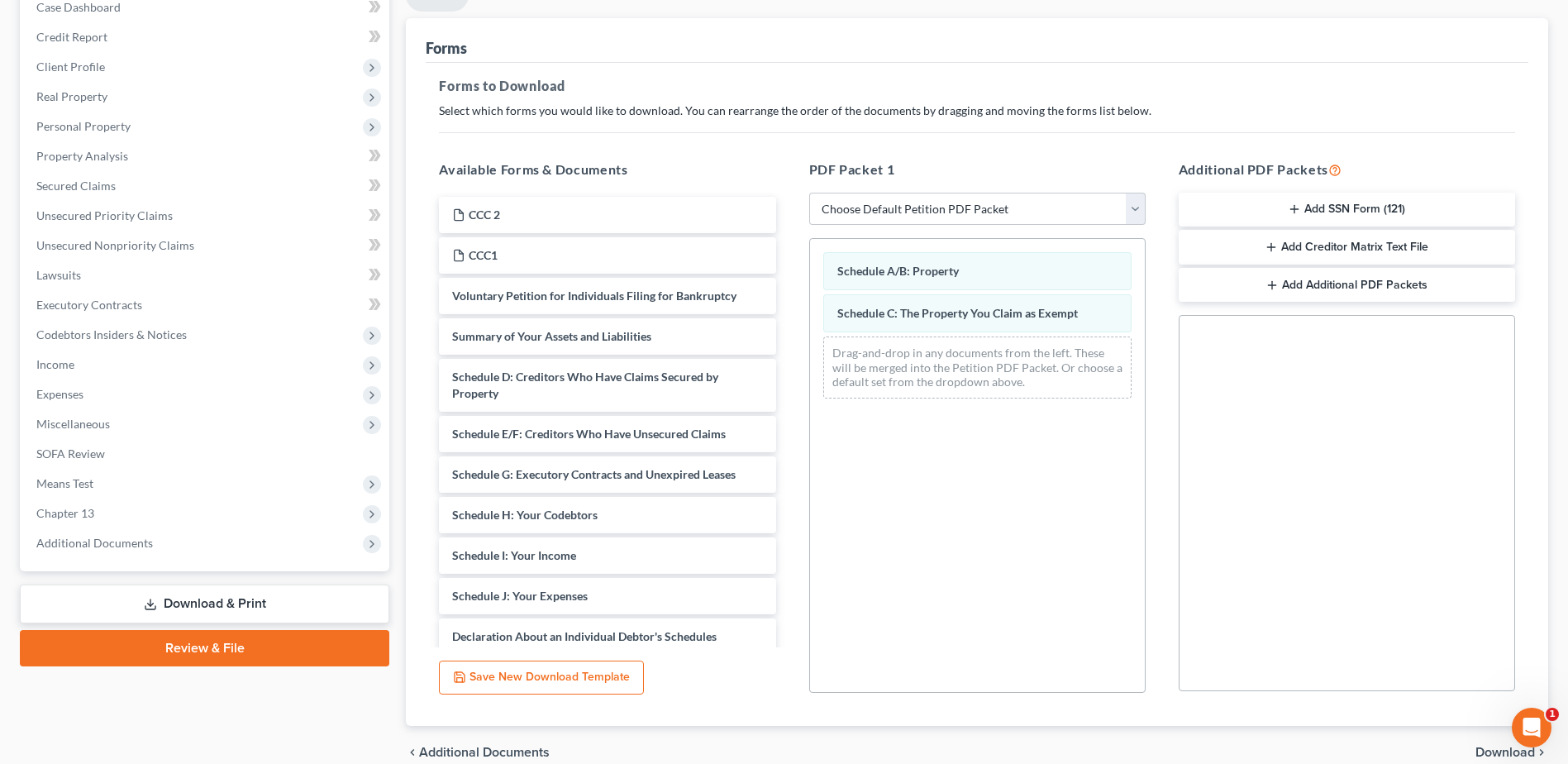
scroll to position [257, 0]
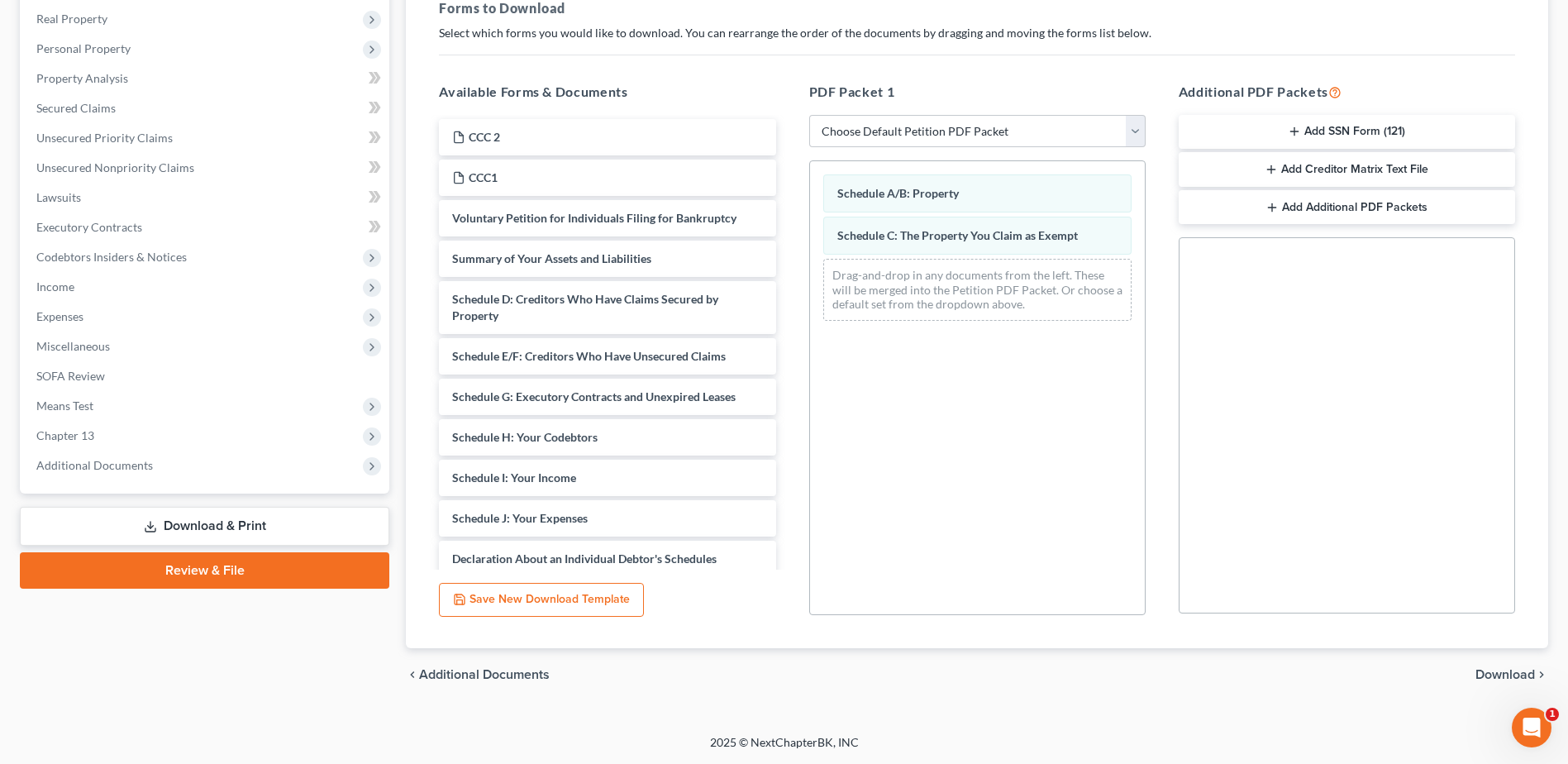
click at [1494, 672] on span "Download" at bounding box center [1505, 675] width 60 height 13
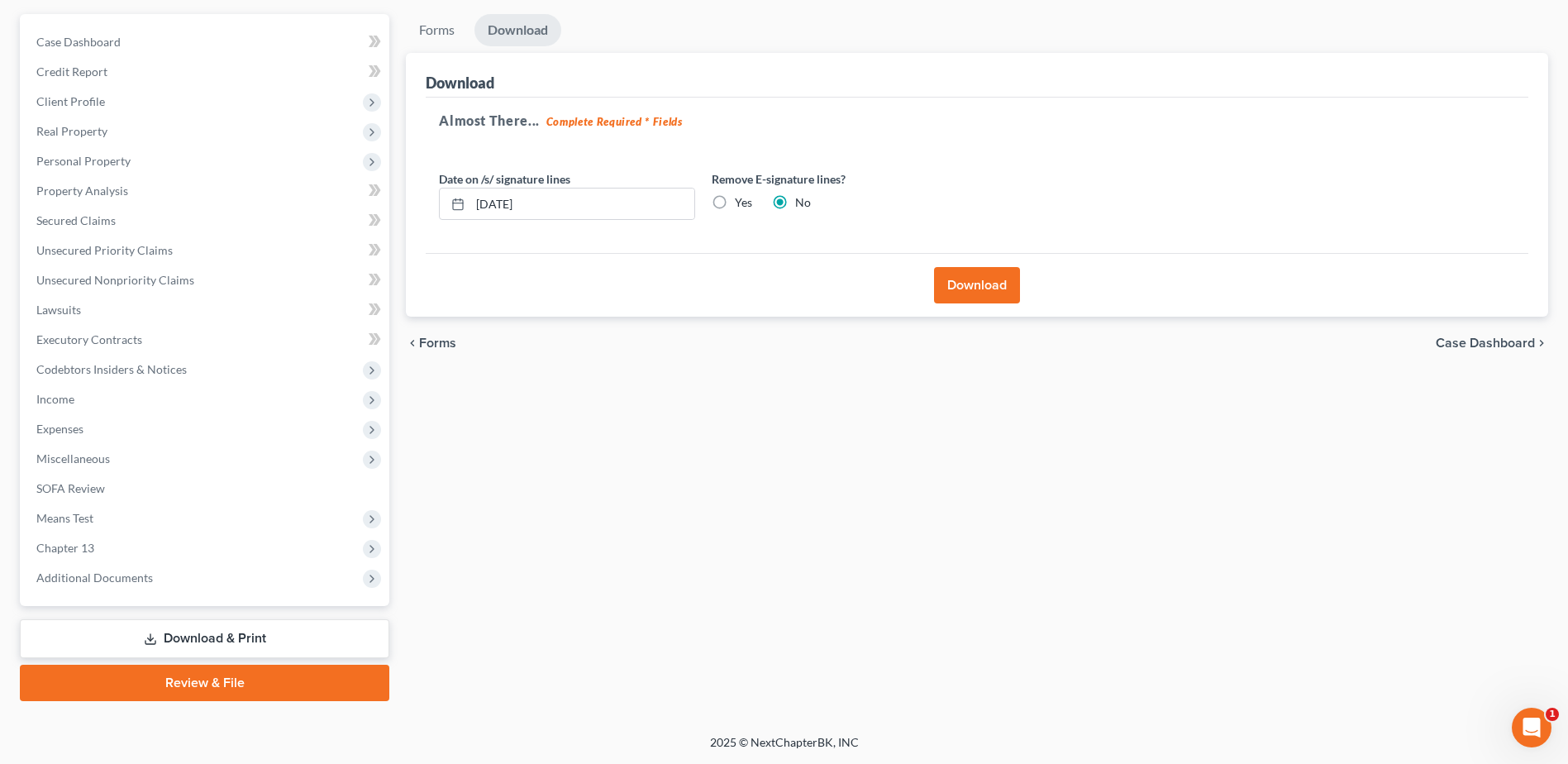
click at [955, 287] on button "Download" at bounding box center [977, 285] width 86 height 36
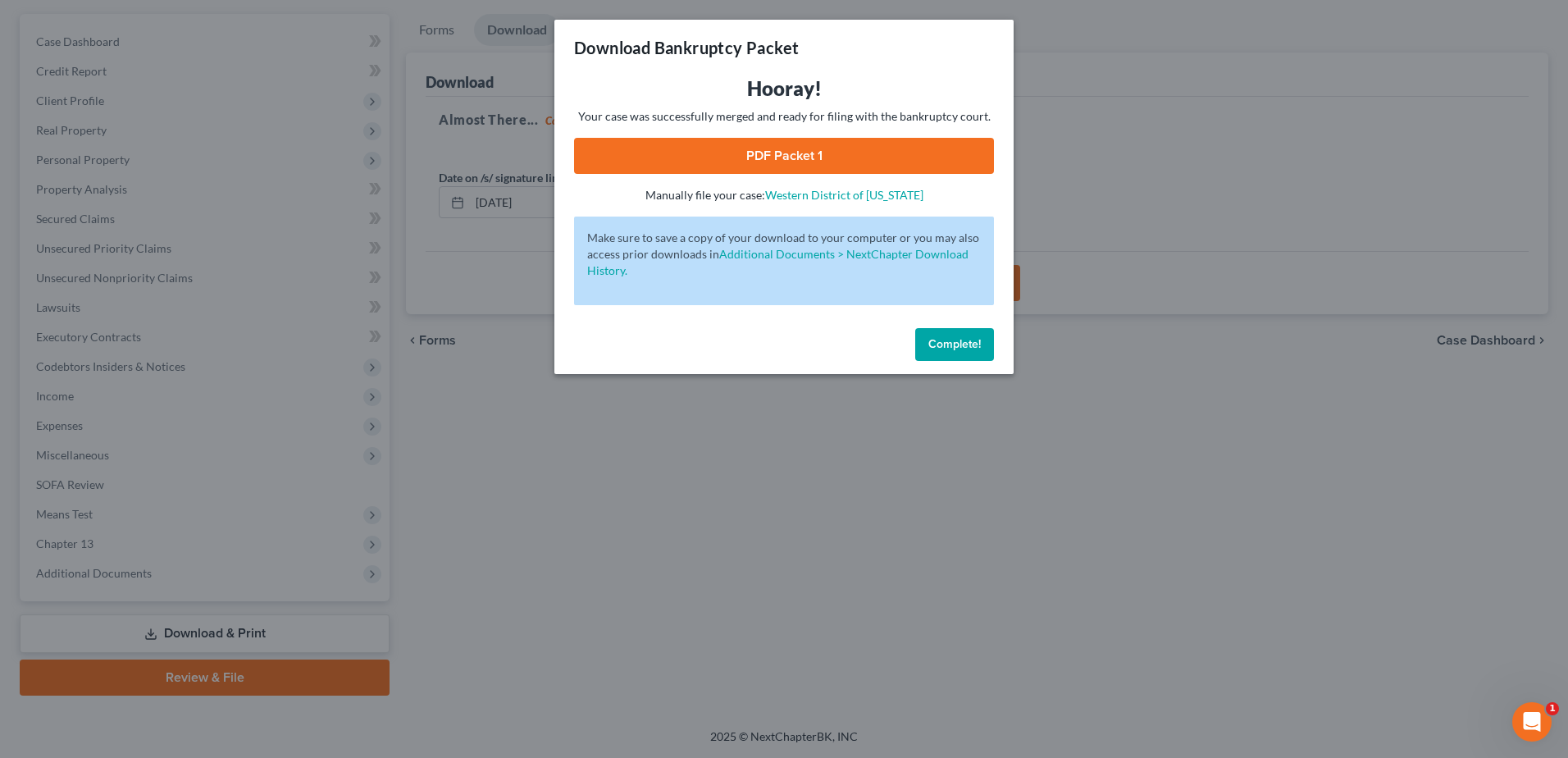
click at [748, 168] on link "PDF Packet 1" at bounding box center [784, 155] width 420 height 36
click at [969, 346] on span "Complete!" at bounding box center [954, 344] width 53 height 14
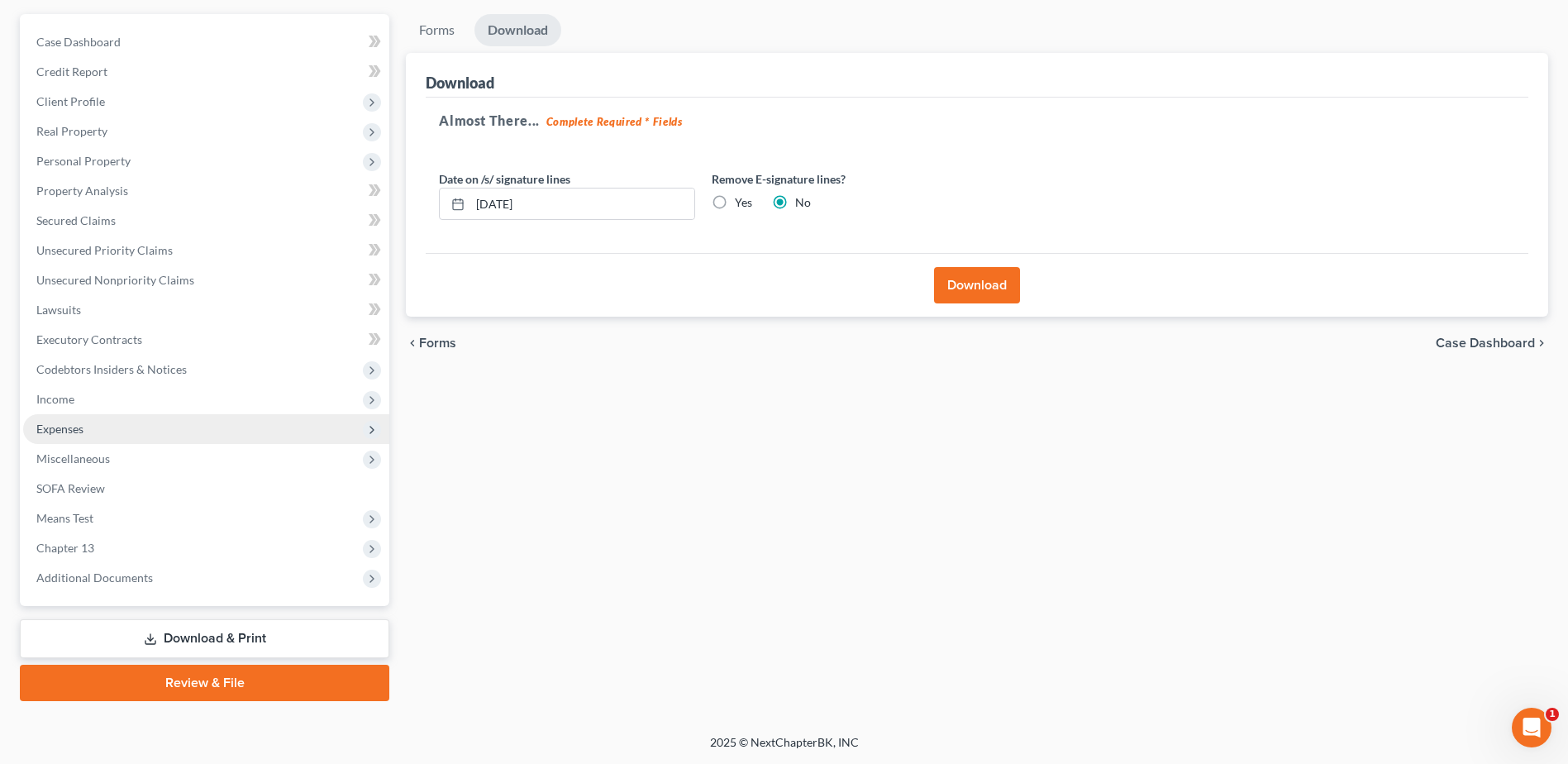
click at [71, 432] on span "Expenses" at bounding box center [60, 428] width 47 height 14
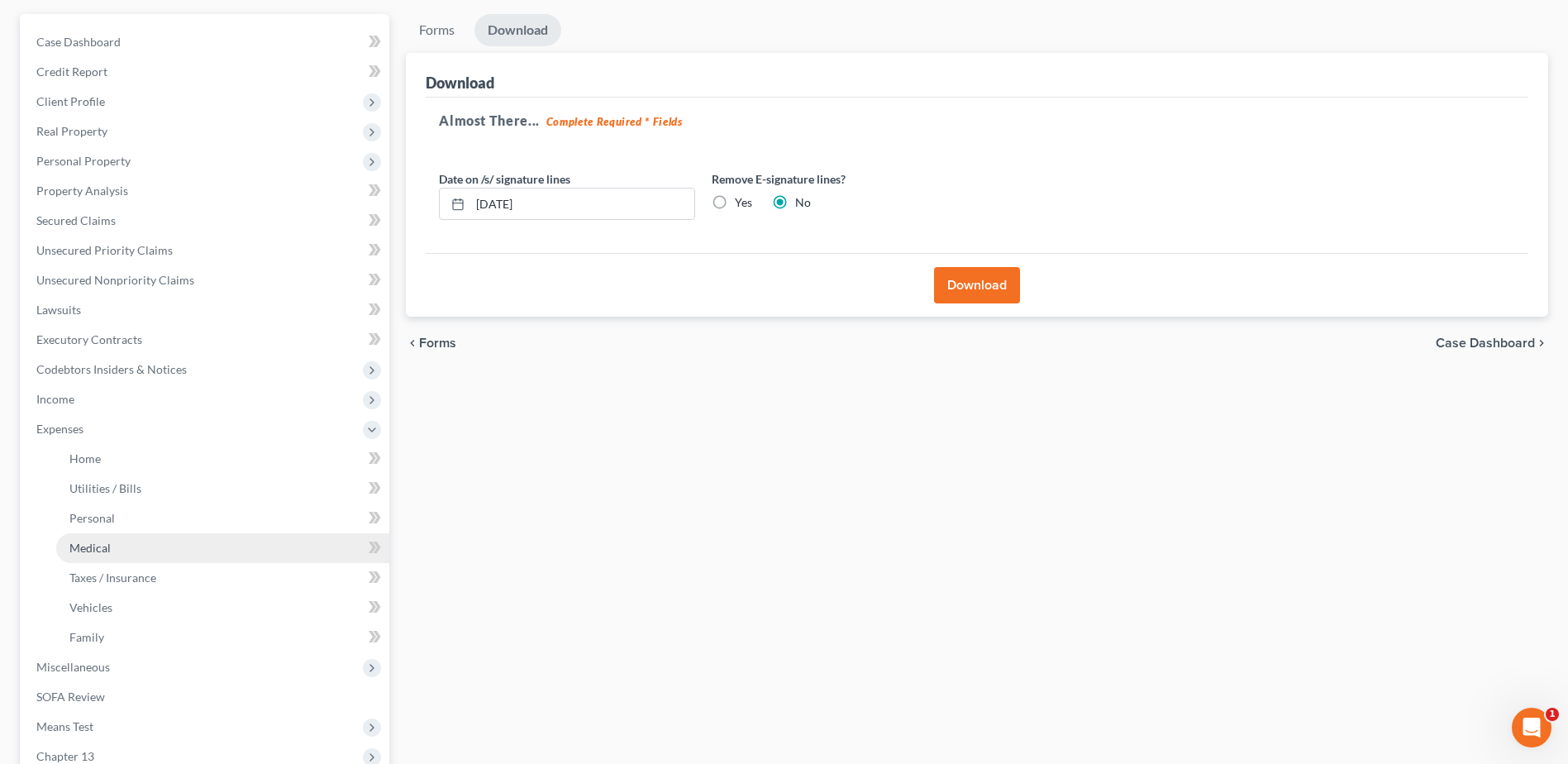
click at [120, 541] on link "Medical" at bounding box center [222, 548] width 333 height 29
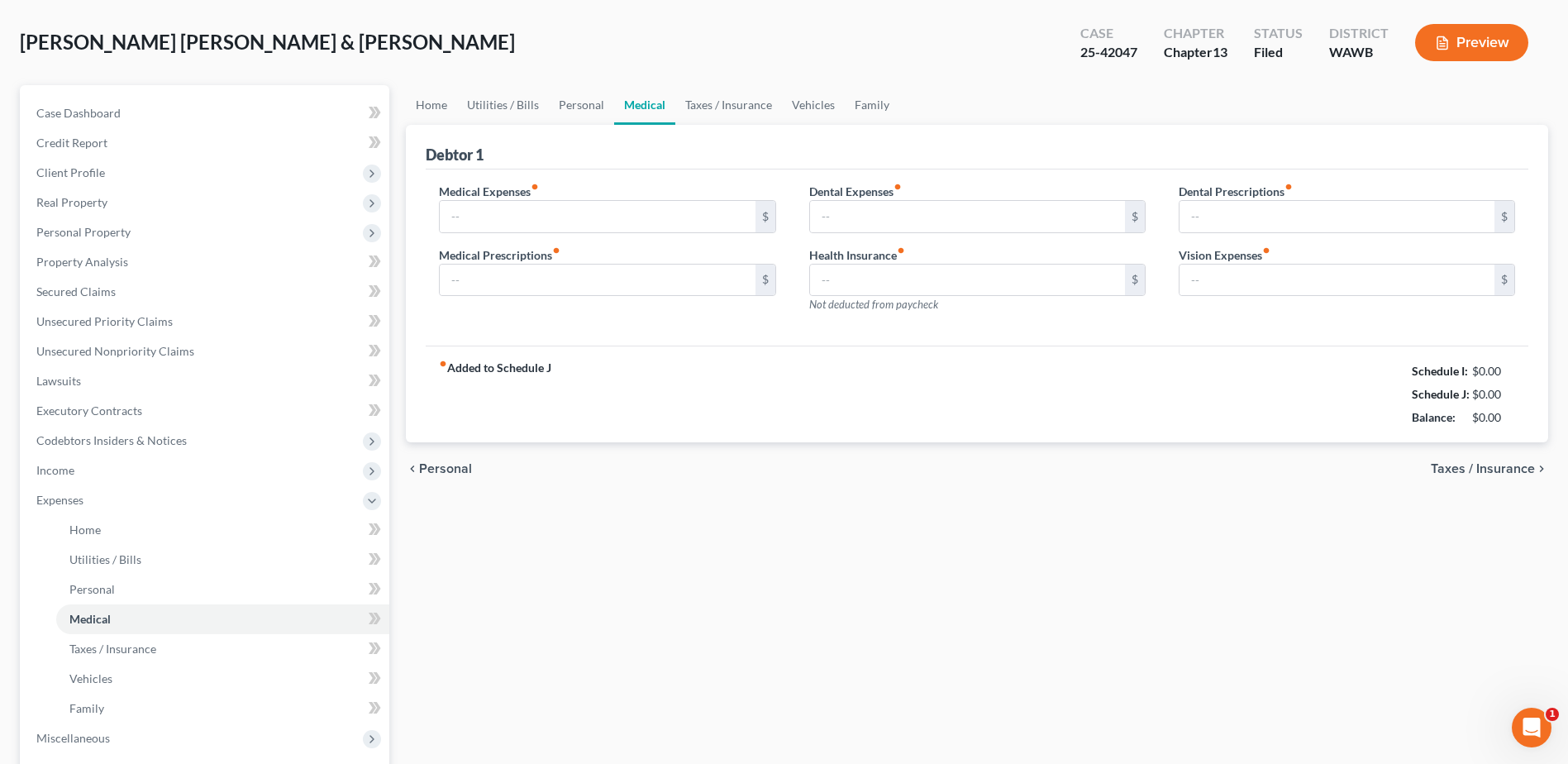
type input "167.00"
type input "20.00"
type input "80.00"
type input "0.00"
type input "25.00"
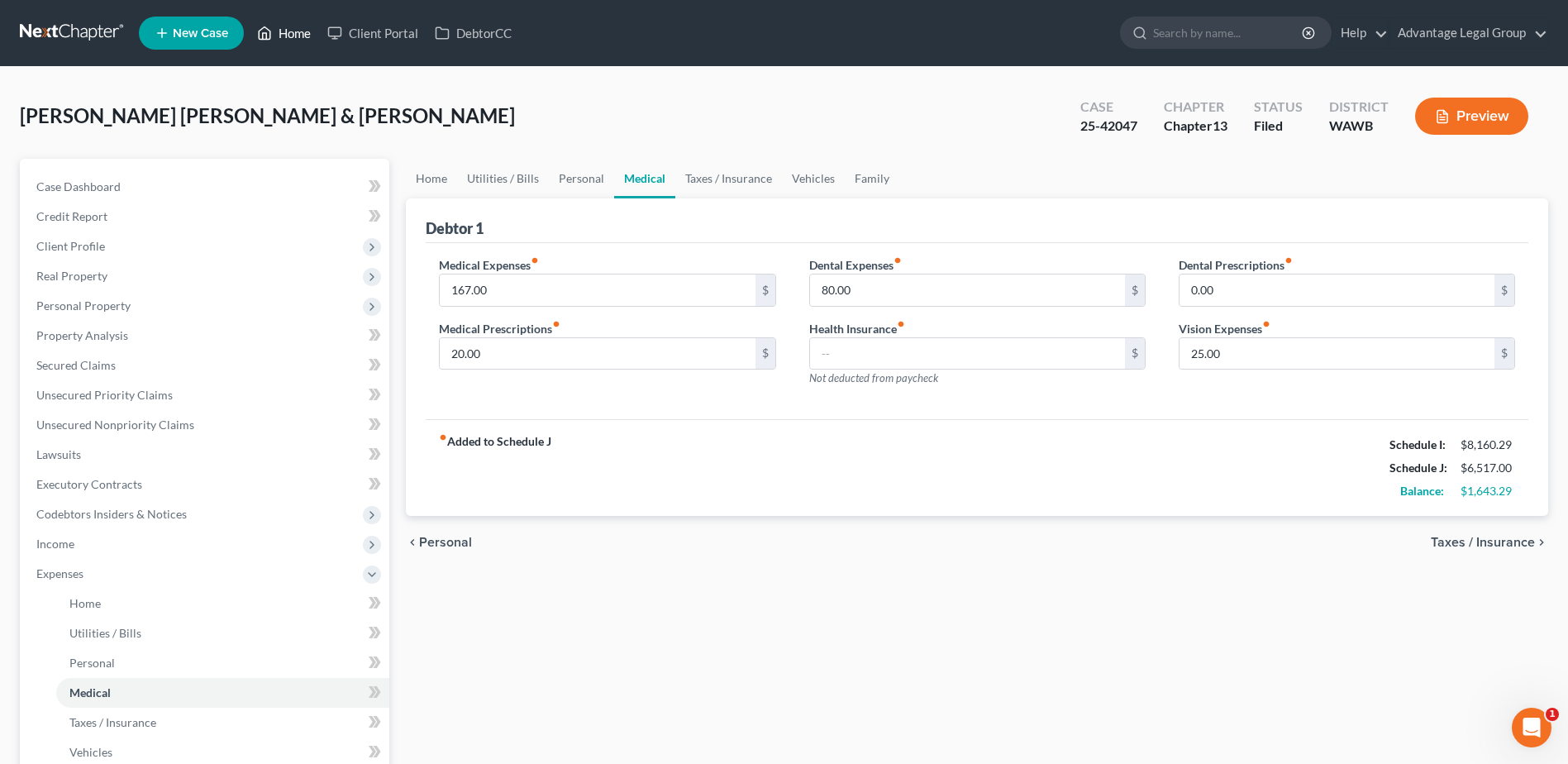
click at [300, 31] on link "Home" at bounding box center [284, 32] width 70 height 29
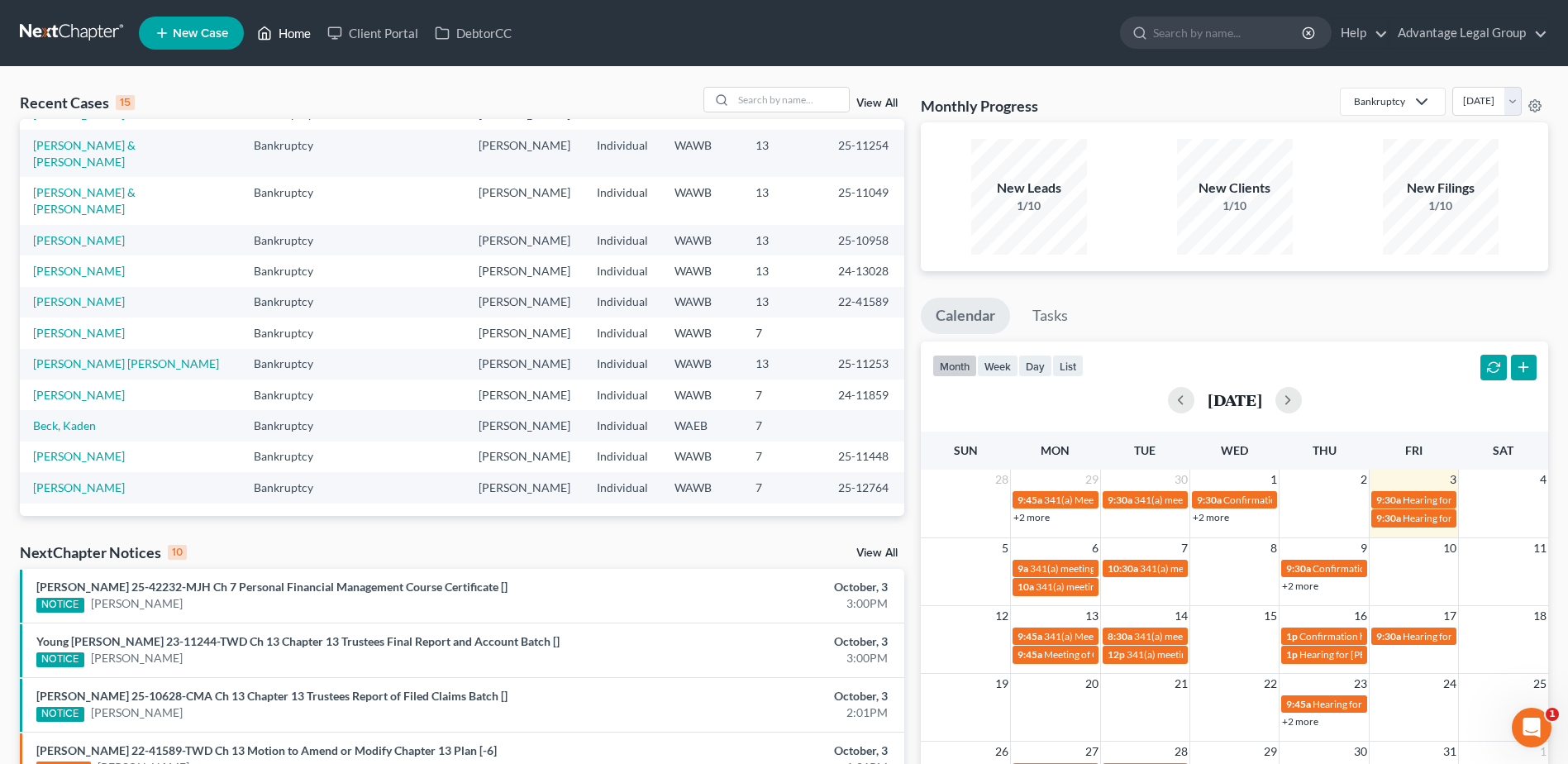
scroll to position [248, 0]
click at [110, 370] on link "[PERSON_NAME] [PERSON_NAME]" at bounding box center [126, 363] width 186 height 14
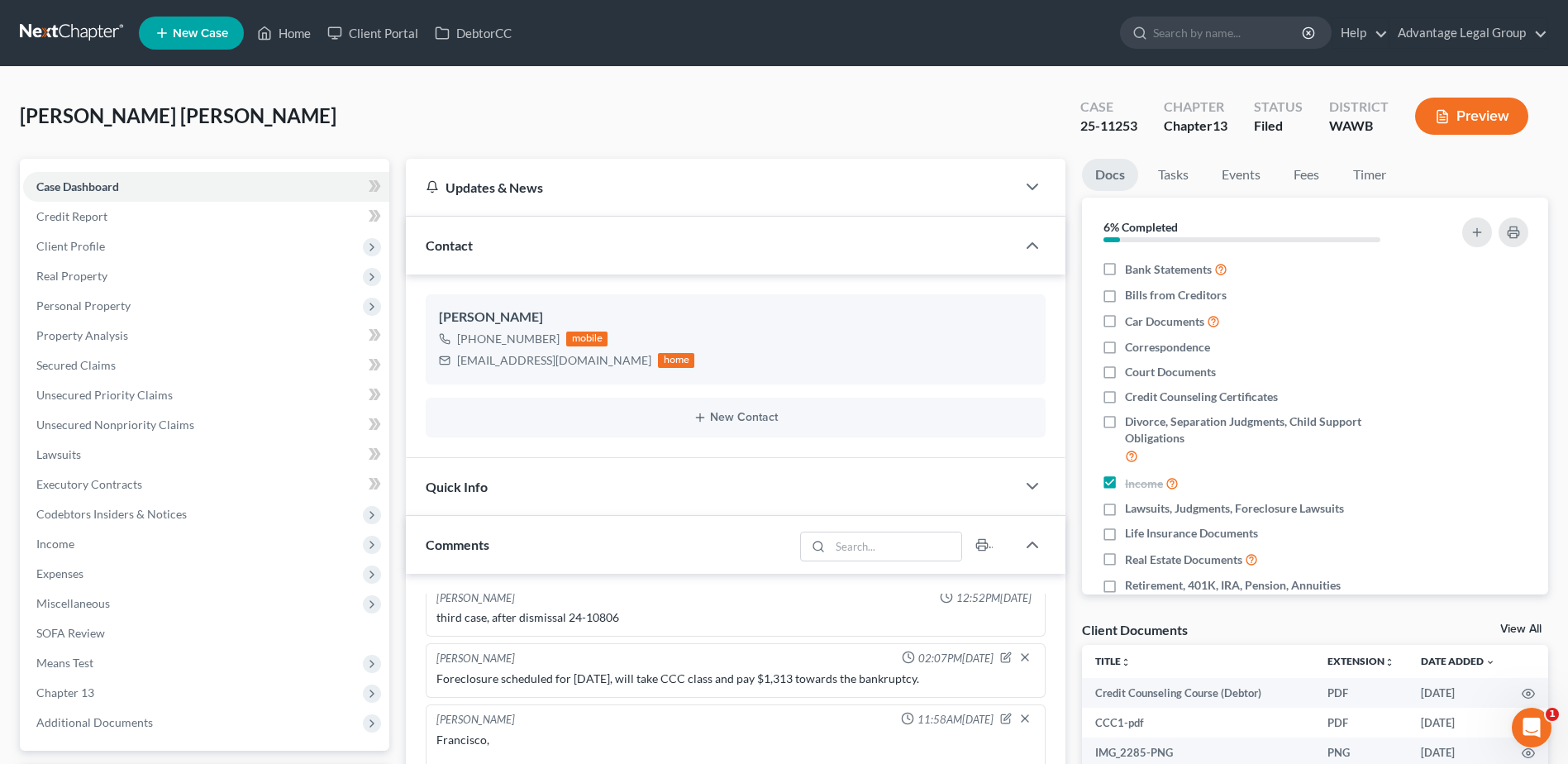
scroll to position [798, 0]
